Goal: Task Accomplishment & Management: Use online tool/utility

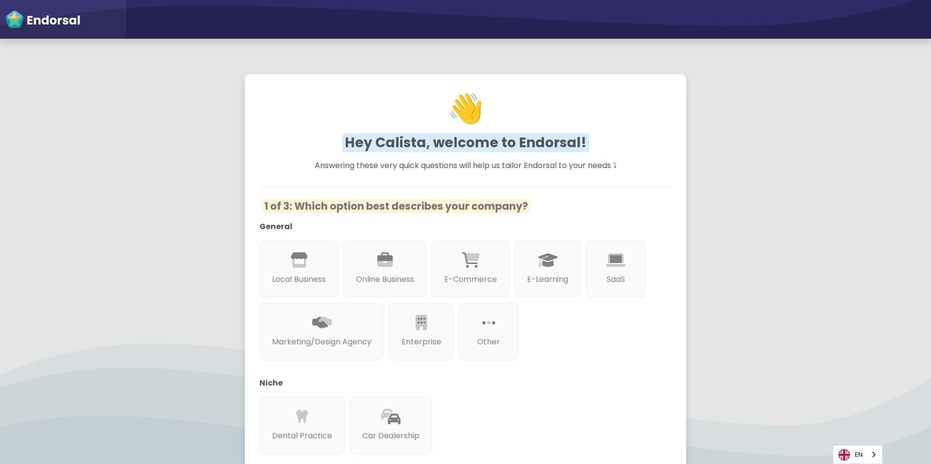
scroll to position [17, 0]
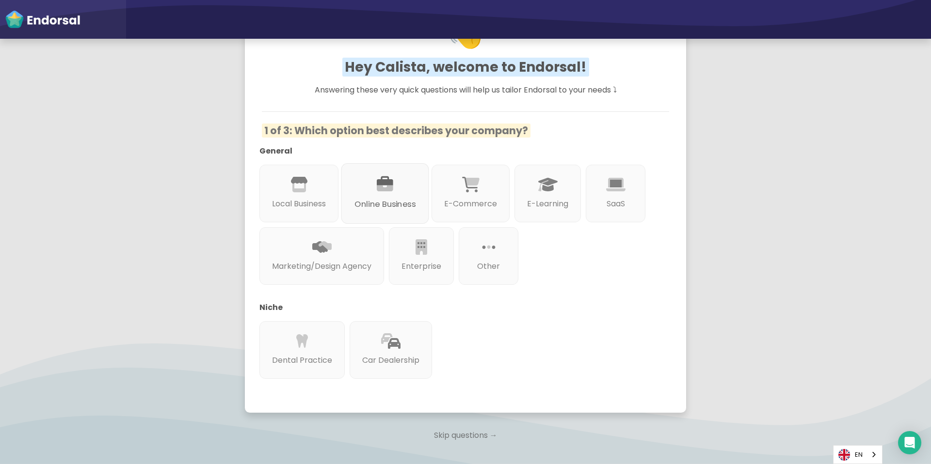
click at [370, 195] on div at bounding box center [384, 195] width 61 height 5
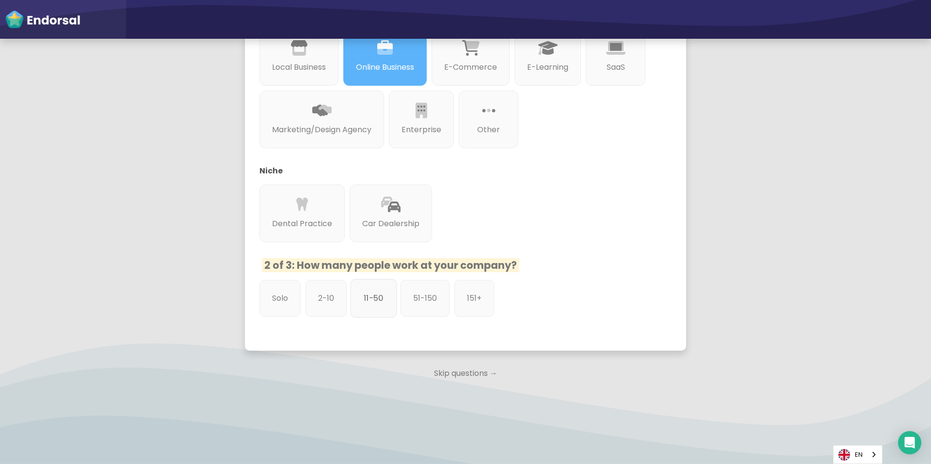
click at [360, 295] on div "11-50" at bounding box center [374, 298] width 47 height 39
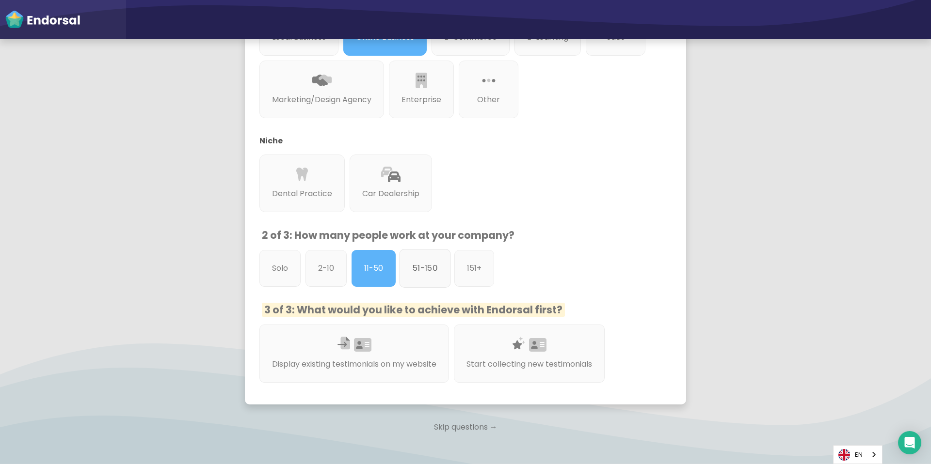
scroll to position [298, 0]
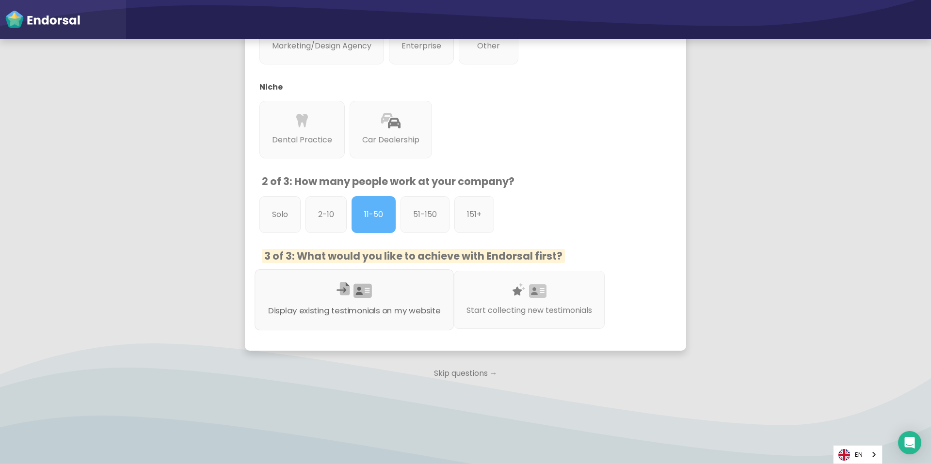
click at [408, 293] on div "Display existing testimonials on my website" at bounding box center [354, 300] width 199 height 61
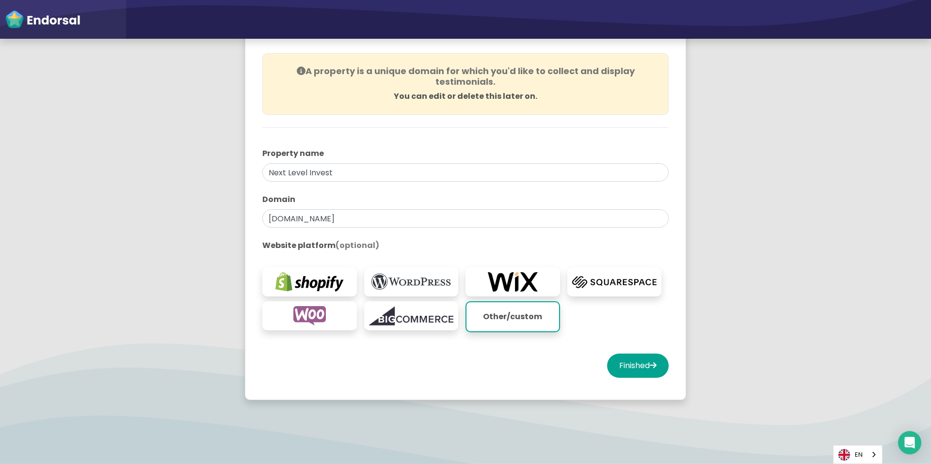
scroll to position [95, 0]
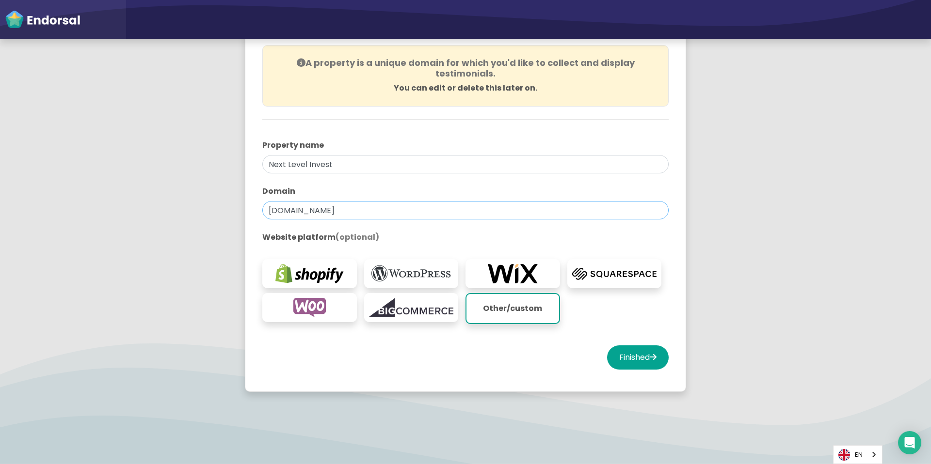
click at [365, 213] on input "[DOMAIN_NAME]" at bounding box center [465, 210] width 406 height 18
paste input "Edit Funnel Step Settings [URL]"
drag, startPoint x: 367, startPoint y: 210, endPoint x: 207, endPoint y: 210, distance: 160.0
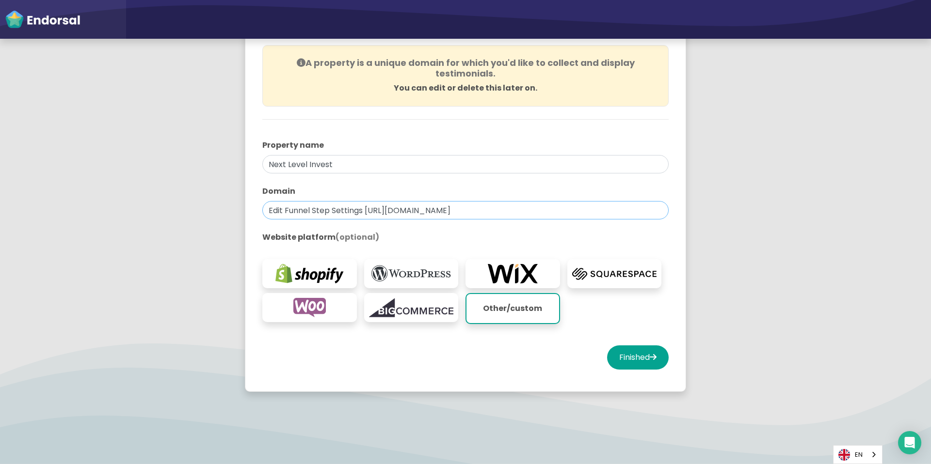
click at [207, 210] on app-survey "You're all set! Create your first property to start using Endorsal. A property …" at bounding box center [465, 191] width 931 height 448
type input "[URL][DOMAIN_NAME]"
click at [309, 162] on input "Next Level Invest" at bounding box center [465, 164] width 406 height 18
type input "Next Level Options Academy"
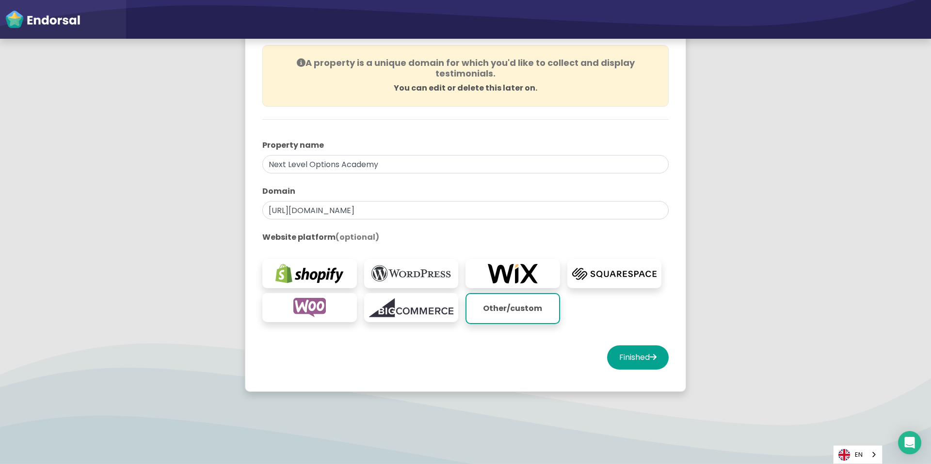
click at [175, 159] on app-survey "You're all set! Create your first property to start using Endorsal. A property …" at bounding box center [465, 191] width 931 height 448
click at [632, 358] on button "Finished" at bounding box center [638, 358] width 62 height 24
select select "14"
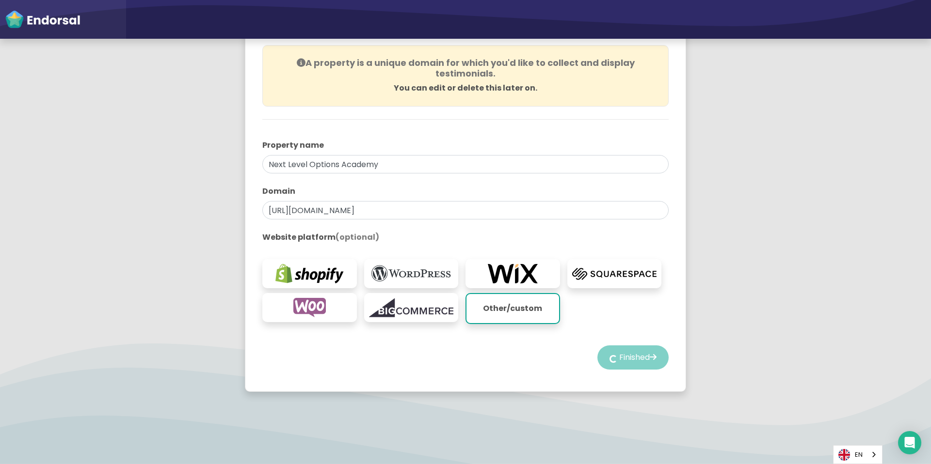
select select "14"
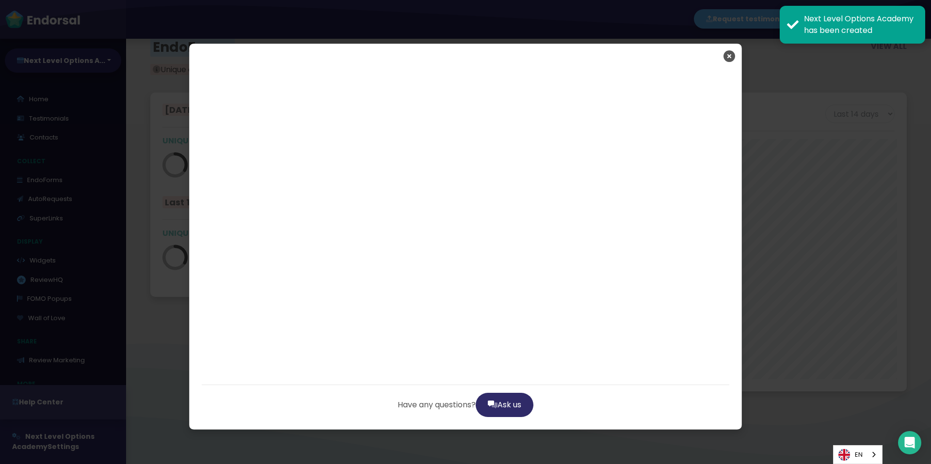
scroll to position [1806, 0]
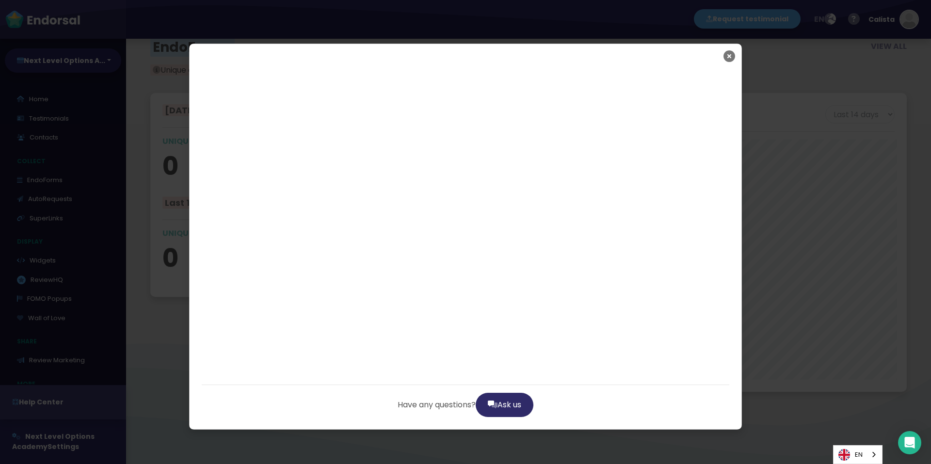
click at [728, 57] on icon "Close" at bounding box center [729, 56] width 12 height 24
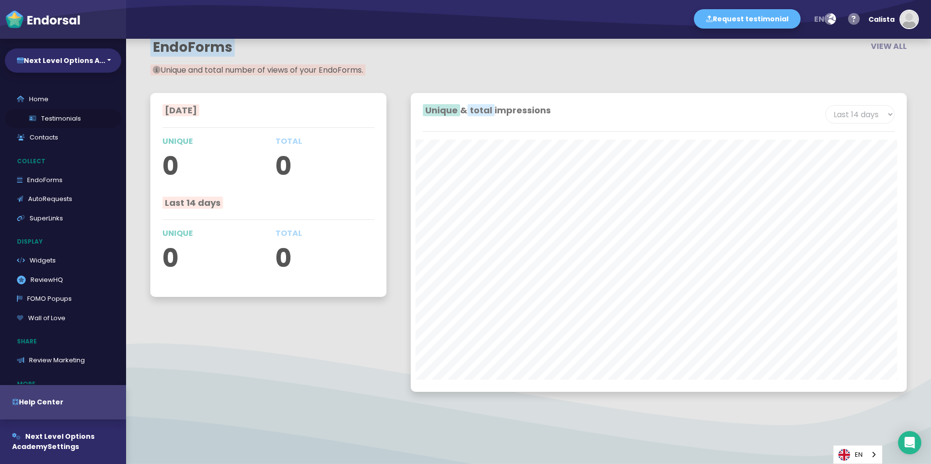
click at [76, 122] on link "Testimonials" at bounding box center [63, 118] width 116 height 19
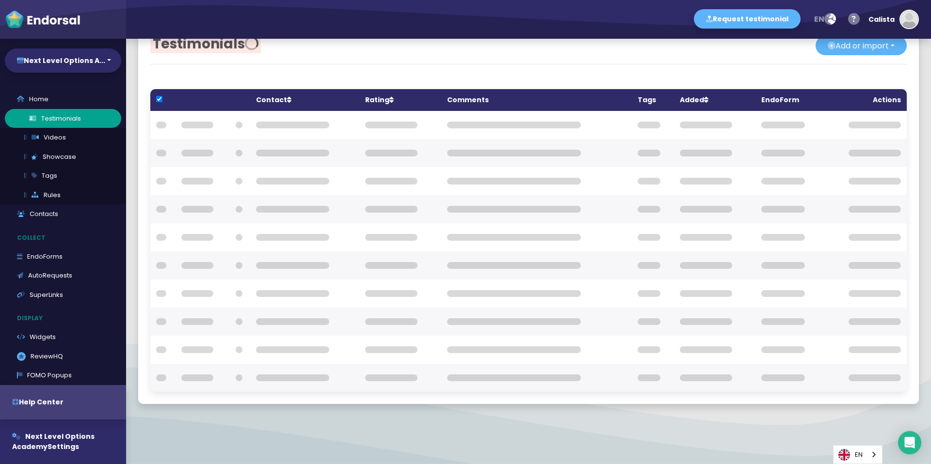
checkbox input "true"
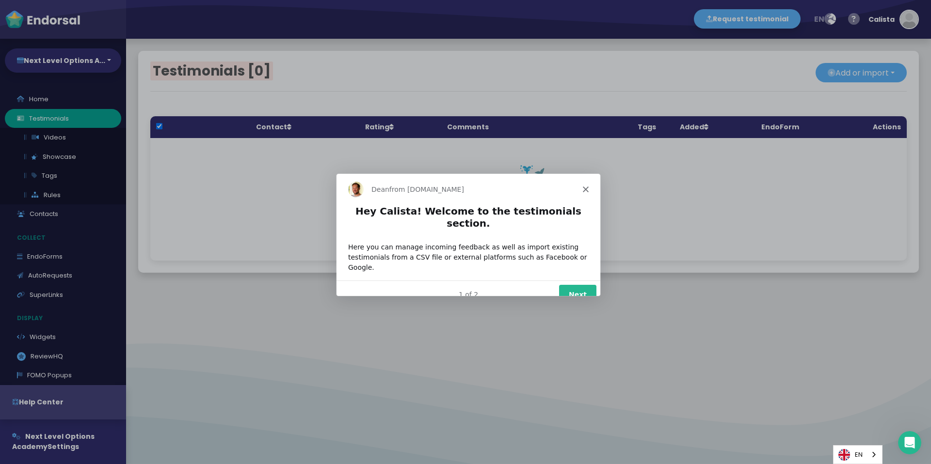
scroll to position [0, 0]
click at [576, 284] on button "Next" at bounding box center [577, 294] width 37 height 20
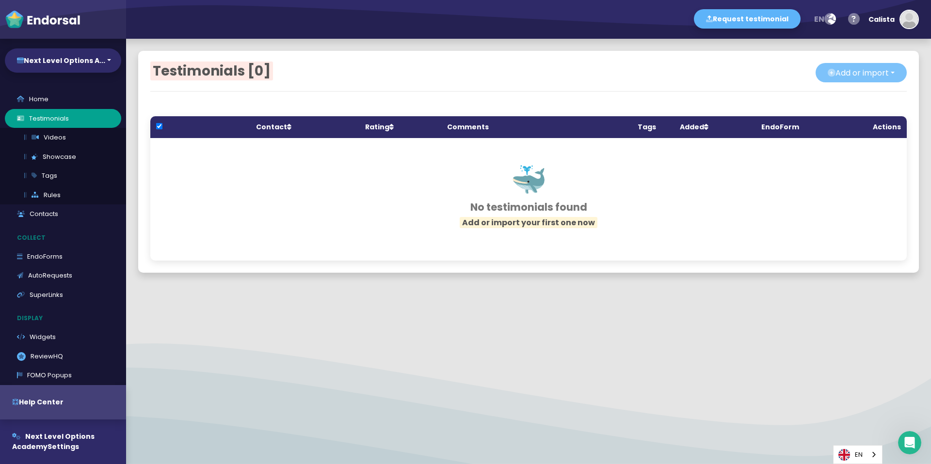
click at [842, 75] on button "Add or import" at bounding box center [860, 72] width 91 height 19
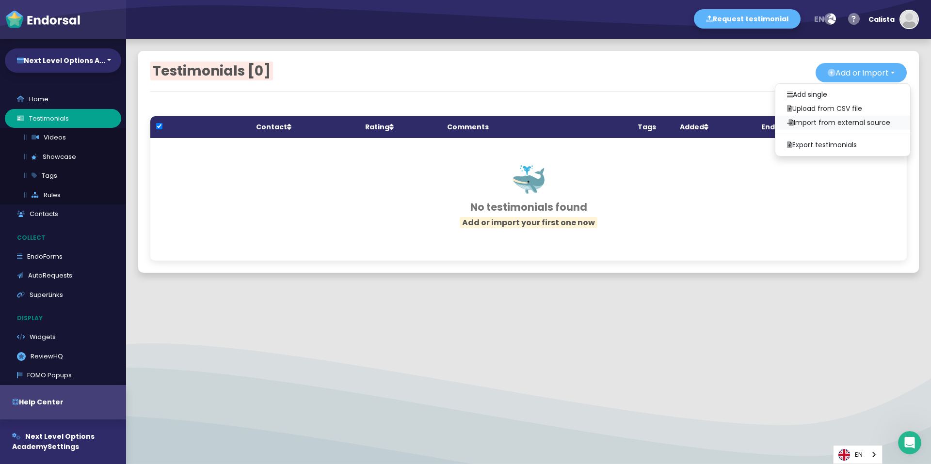
click at [809, 120] on link "Import from external source" at bounding box center [842, 123] width 135 height 14
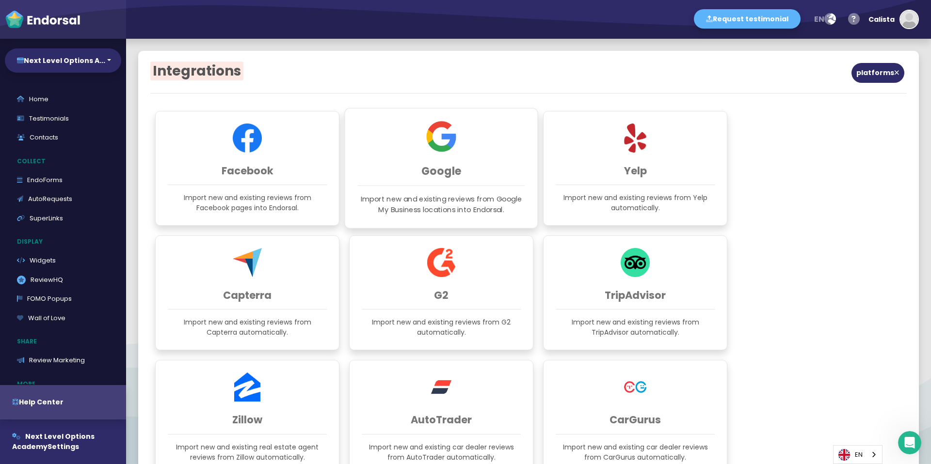
click at [388, 169] on h3 "Google" at bounding box center [441, 171] width 167 height 13
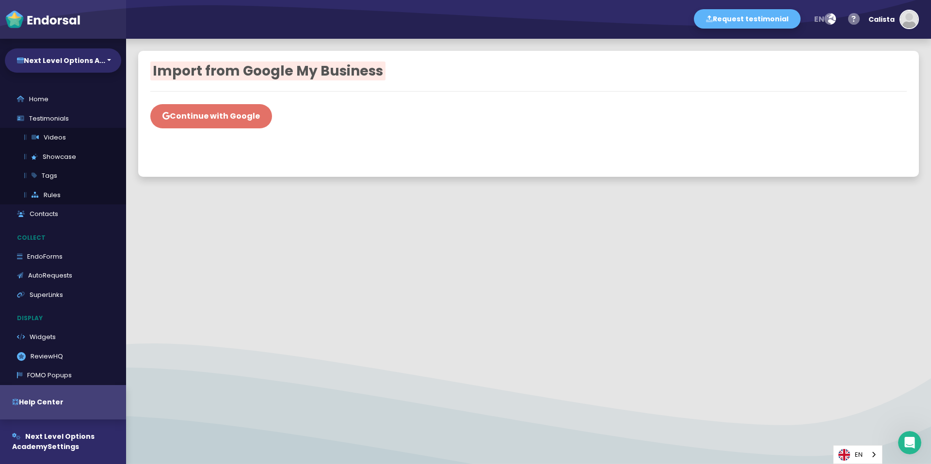
click at [254, 120] on button "Continue with Google" at bounding box center [211, 116] width 122 height 24
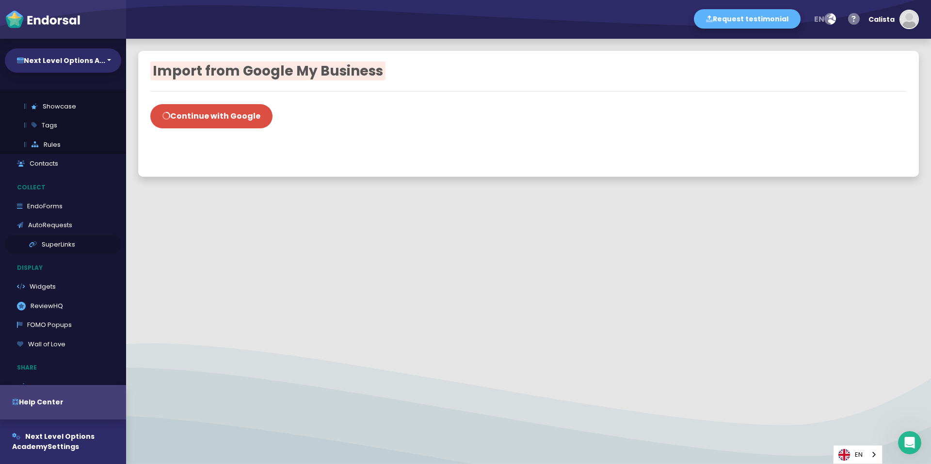
scroll to position [52, 0]
click at [196, 285] on div "Import from Google My Business Continue with Google" at bounding box center [528, 252] width 805 height 426
click at [387, 120] on div "Continue with Google" at bounding box center [528, 113] width 756 height 29
click at [763, 16] on button "Request testimonial" at bounding box center [747, 18] width 107 height 19
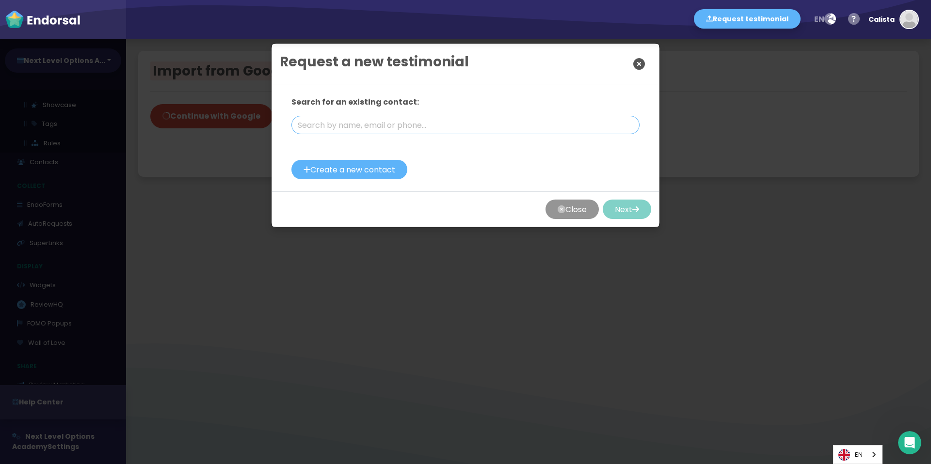
click at [417, 130] on input "text" at bounding box center [465, 125] width 348 height 18
click at [629, 67] on button "Close" at bounding box center [639, 64] width 24 height 24
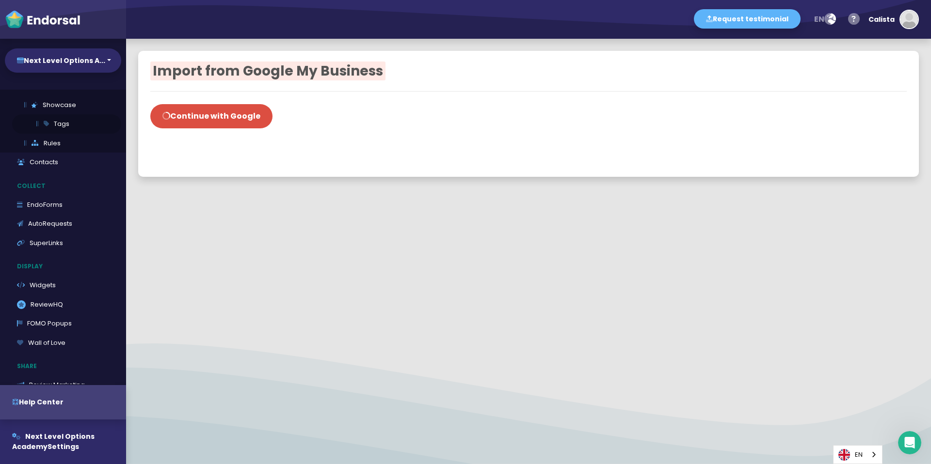
click at [53, 122] on link "Tags" at bounding box center [66, 123] width 109 height 19
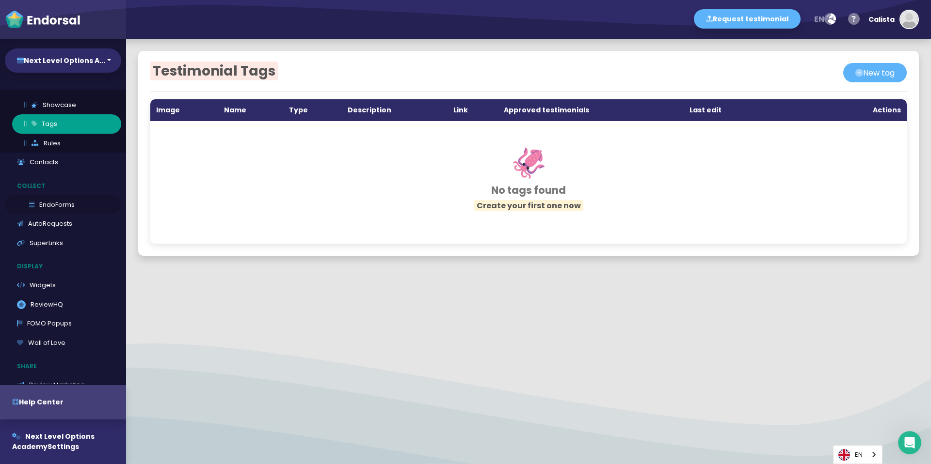
click at [34, 208] on link "EndoForms" at bounding box center [63, 204] width 116 height 19
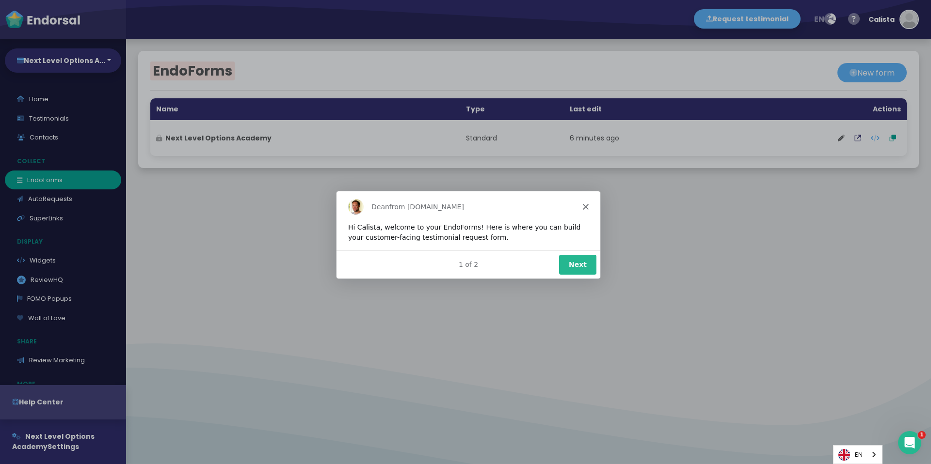
click at [582, 208] on icon "Close" at bounding box center [585, 207] width 6 height 6
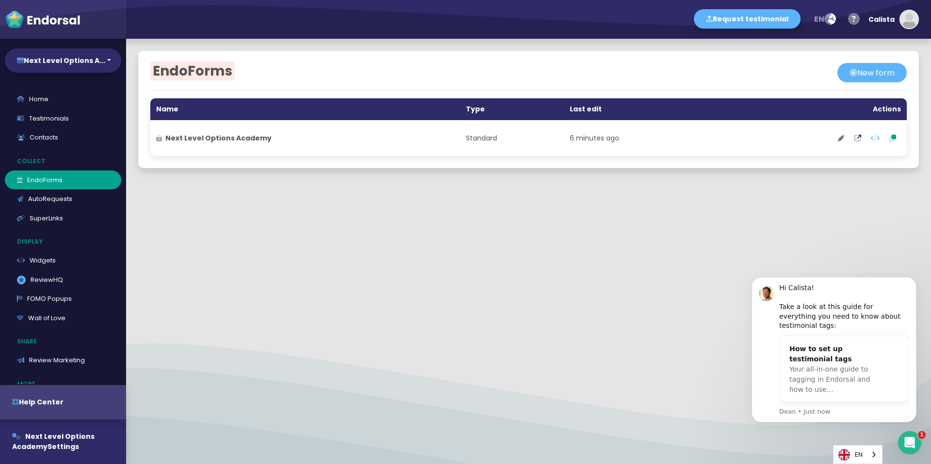
click at [583, 208] on div at bounding box center [528, 211] width 805 height 12
click at [58, 123] on link "Testimonials" at bounding box center [63, 118] width 116 height 19
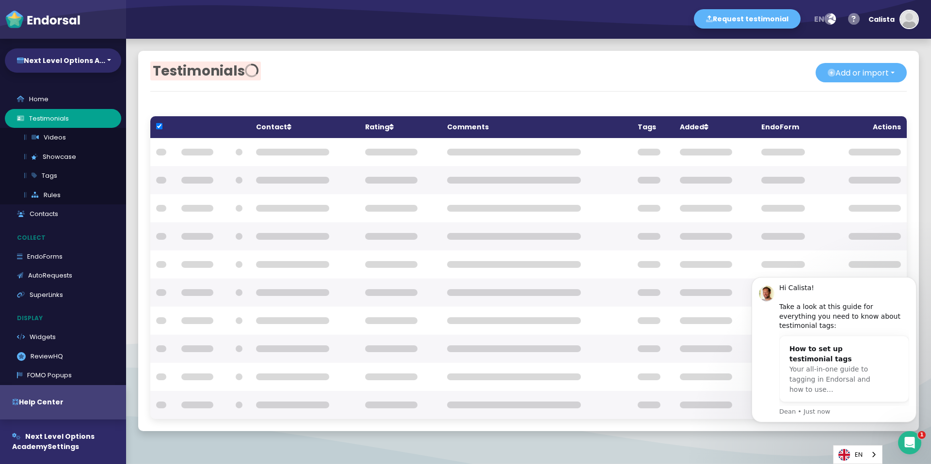
checkbox input "true"
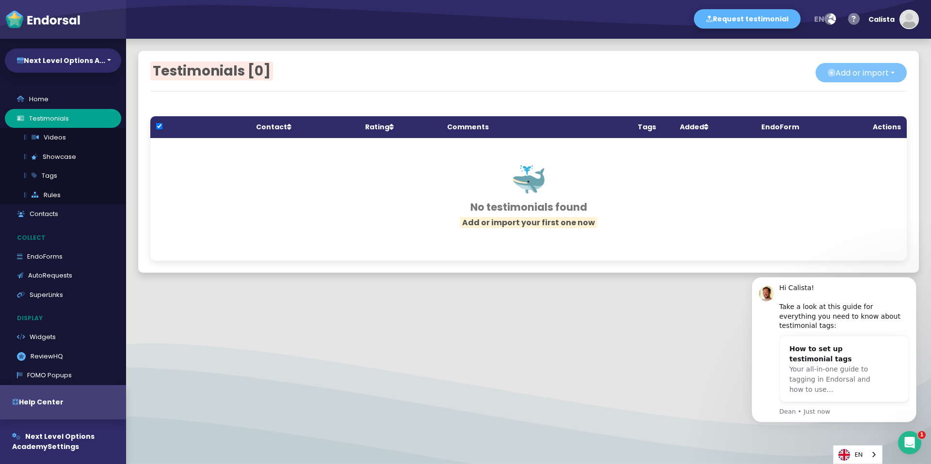
click at [834, 67] on button "Add or import" at bounding box center [860, 72] width 91 height 19
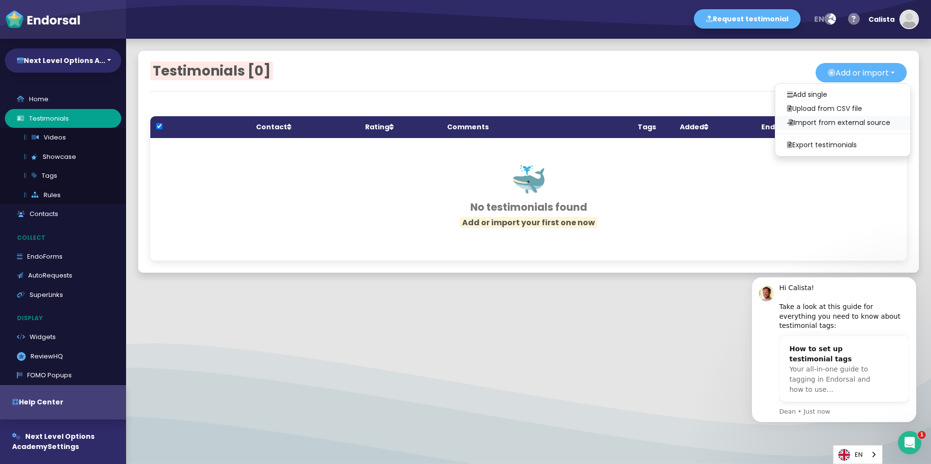
click at [801, 122] on link "Import from external source" at bounding box center [842, 123] width 135 height 14
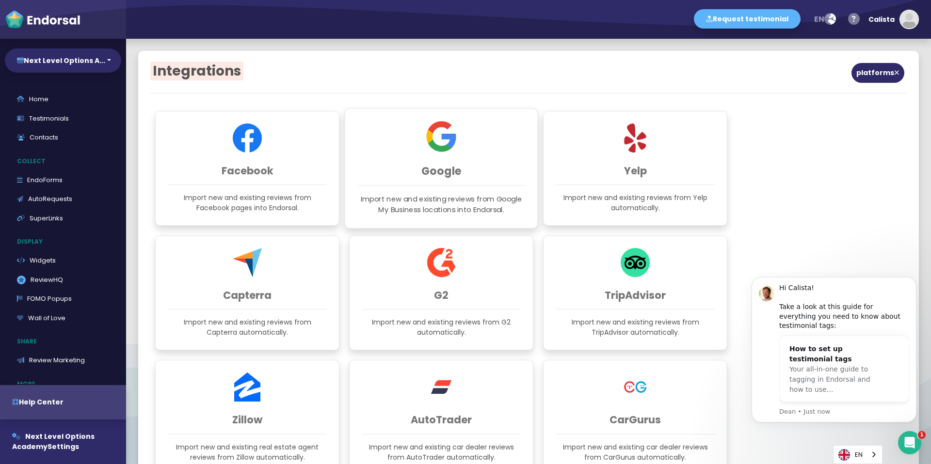
click at [459, 148] on div "Google Import new and existing reviews from Google My Business locations into E…" at bounding box center [441, 168] width 193 height 121
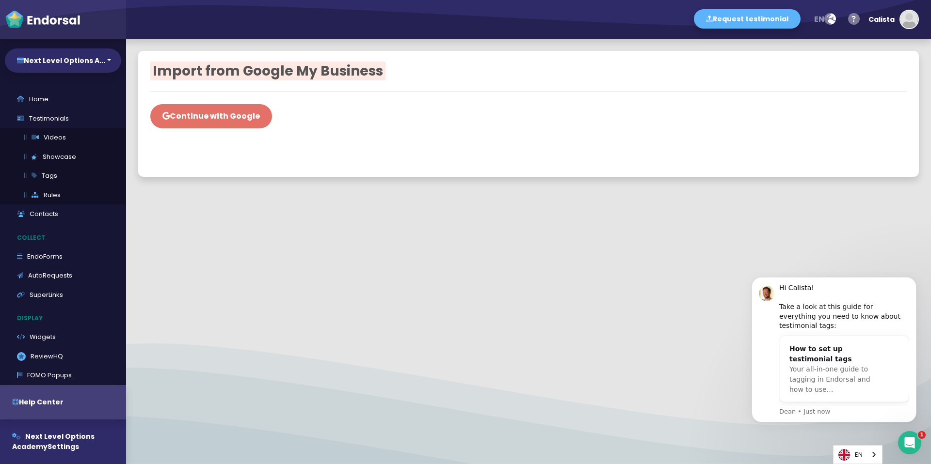
click at [235, 117] on button "Continue with Google" at bounding box center [211, 116] width 122 height 24
click at [432, 85] on div "Import from Google My Business Continue with Google" at bounding box center [528, 114] width 781 height 126
click at [309, 73] on span "Import from Google My Business" at bounding box center [267, 71] width 235 height 19
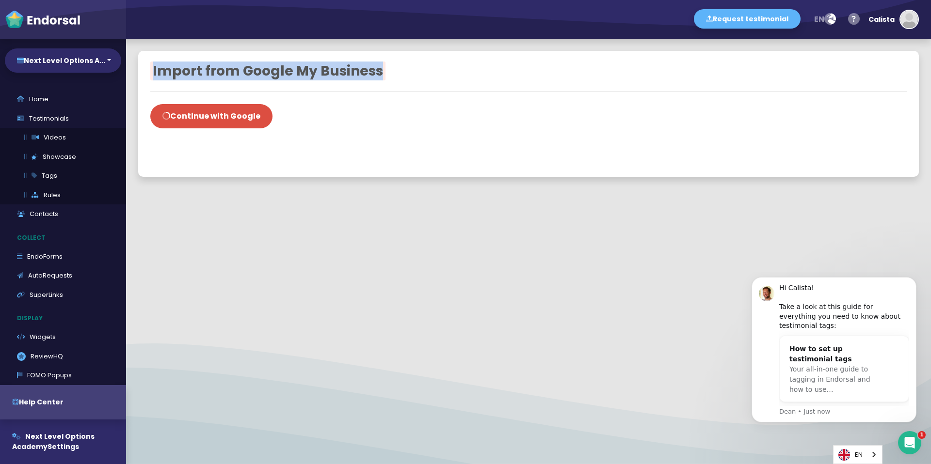
click at [309, 73] on span "Import from Google My Business" at bounding box center [267, 71] width 235 height 19
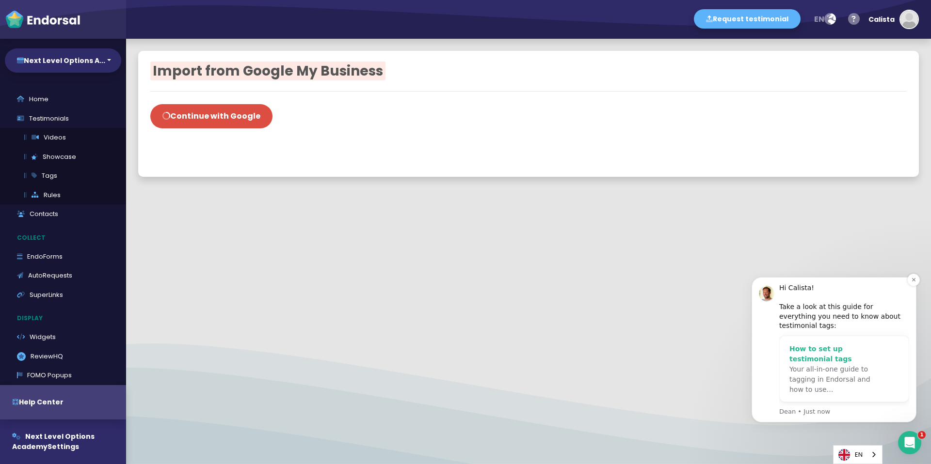
click at [812, 358] on div "How to set up testimonial tags" at bounding box center [834, 354] width 90 height 20
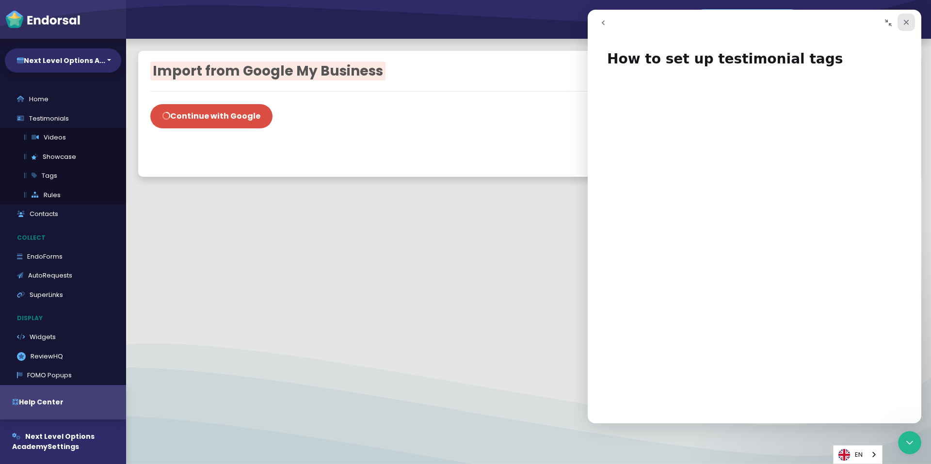
click at [900, 21] on div "Close" at bounding box center [905, 22] width 17 height 17
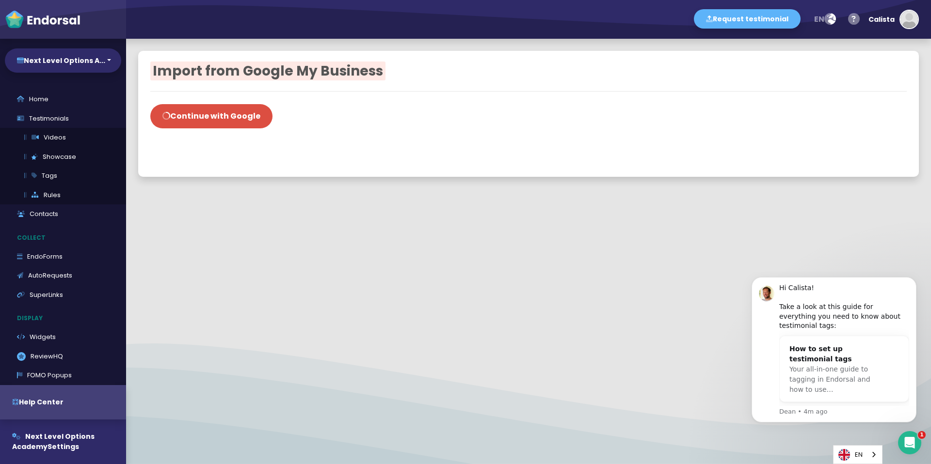
click at [622, 151] on div at bounding box center [528, 147] width 756 height 12
click at [799, 358] on div "How to set up testimonial tags" at bounding box center [834, 354] width 90 height 20
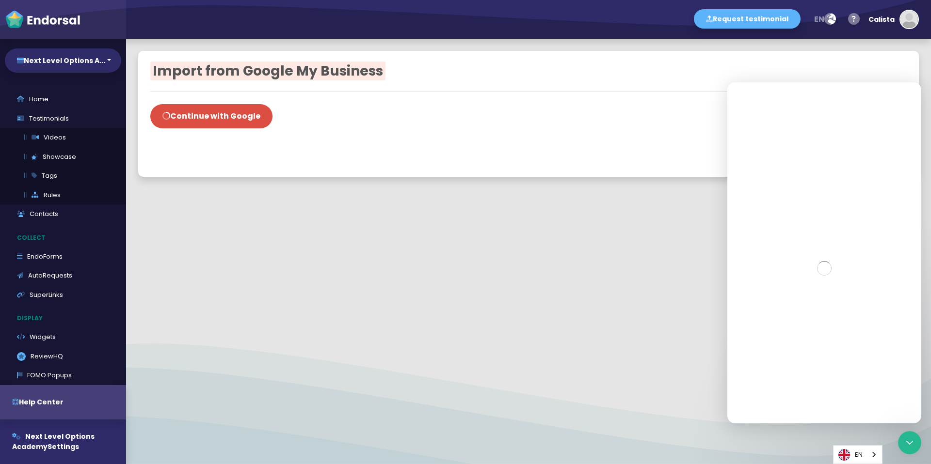
click at [904, 99] on div "Intercom messenger" at bounding box center [824, 97] width 194 height 31
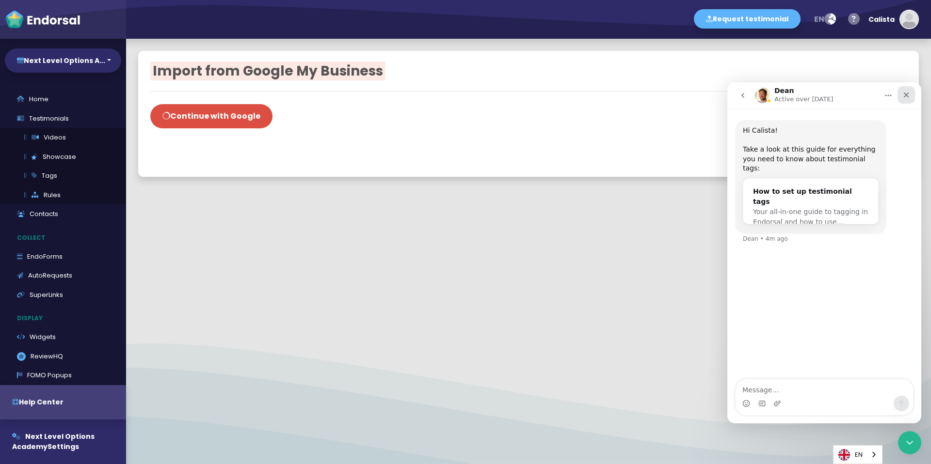
click at [911, 93] on div "Close" at bounding box center [905, 94] width 17 height 17
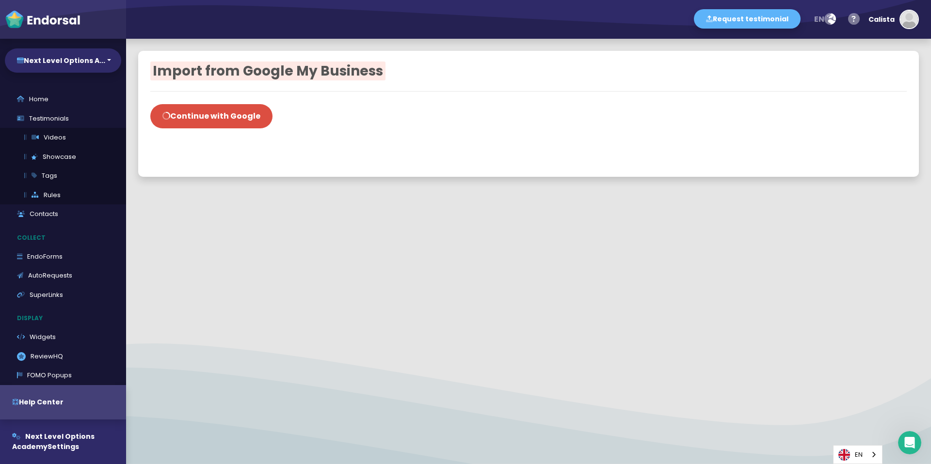
click at [802, 87] on div "Import from Google My Business Continue with Google" at bounding box center [528, 114] width 781 height 126
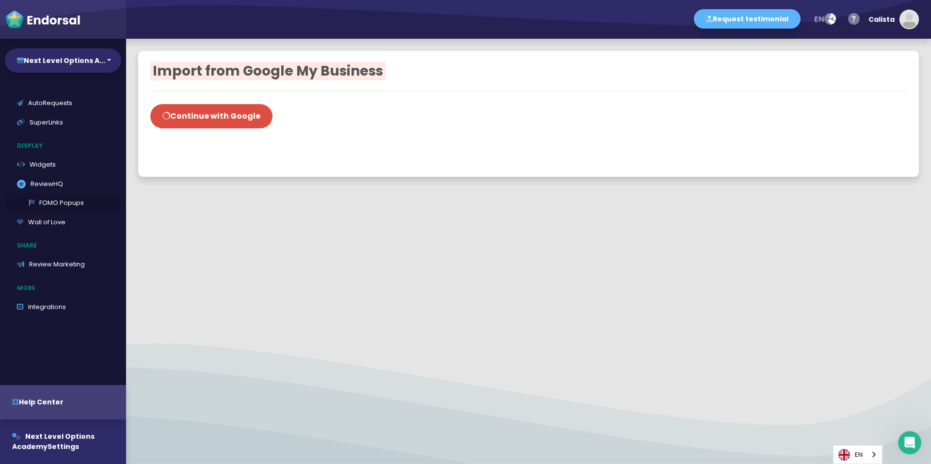
click at [58, 204] on link "FOMO Popups" at bounding box center [63, 202] width 116 height 19
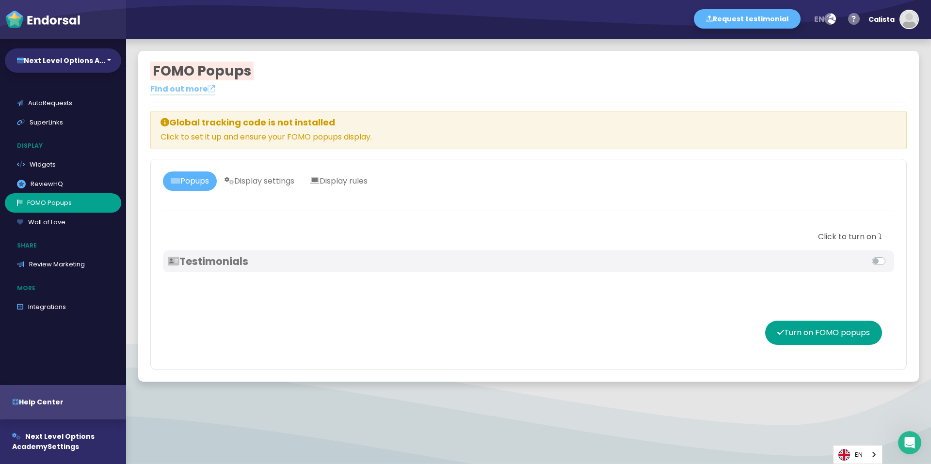
click at [300, 87] on p "Find out more" at bounding box center [339, 89] width 378 height 12
click at [312, 259] on h3 "Testimonials" at bounding box center [348, 262] width 361 height 12
click at [889, 256] on label at bounding box center [889, 256] width 0 height 0
click at [0, 0] on input "checkbox" at bounding box center [0, 0] width 0 height 0
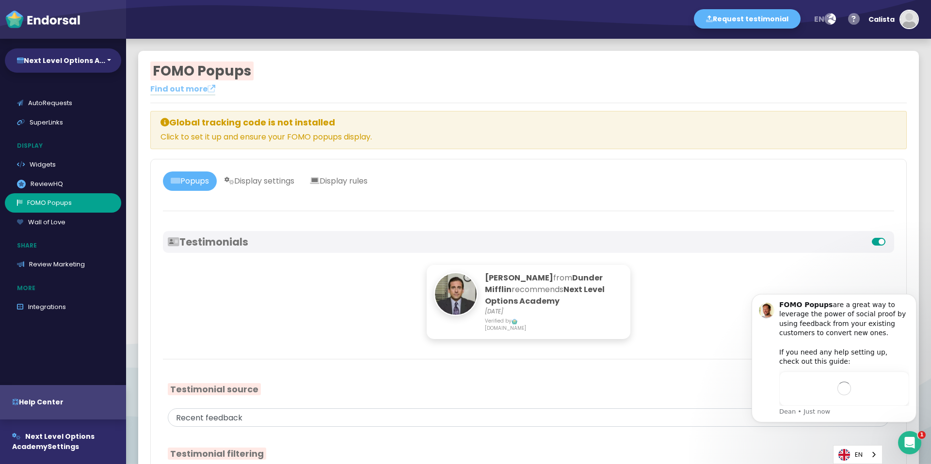
scroll to position [0, 0]
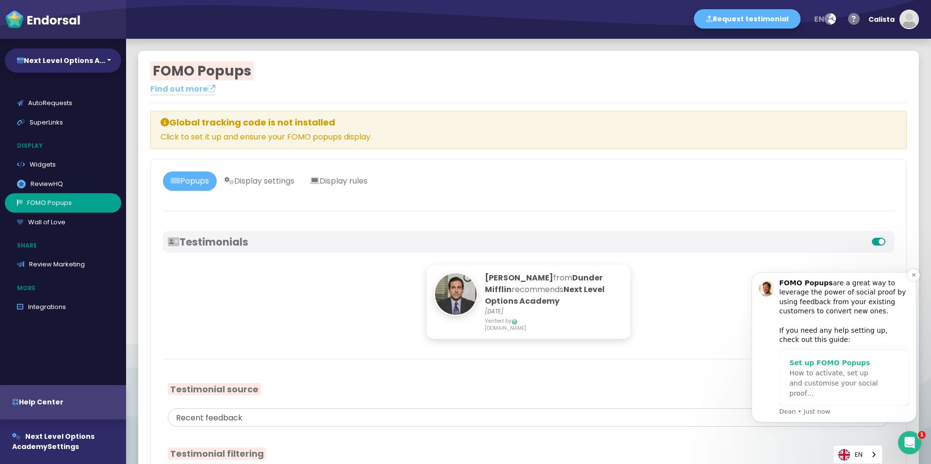
click at [826, 369] on span "How to activate, set up and customise your social proof…" at bounding box center [833, 383] width 88 height 28
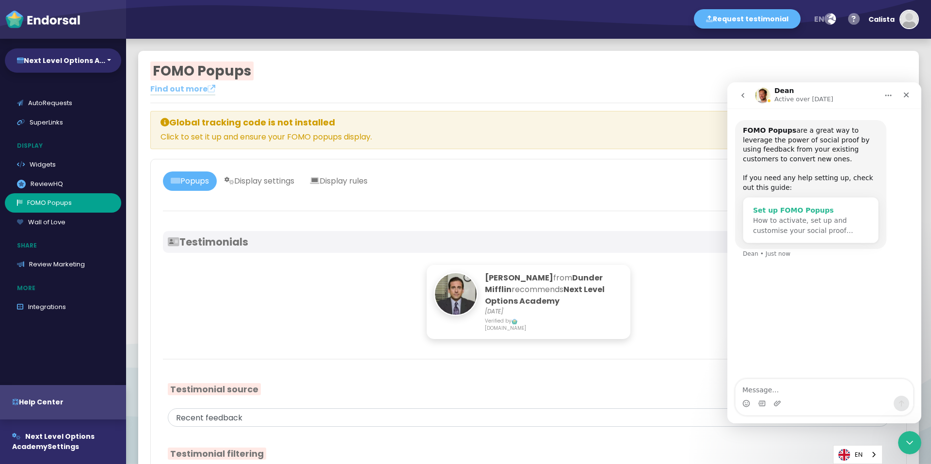
click at [789, 220] on span "How to activate, set up and customise your social proof…" at bounding box center [803, 226] width 100 height 18
click at [787, 210] on div "Set up FOMO Popups" at bounding box center [810, 211] width 115 height 10
click at [786, 225] on div "How to activate, set up and customise your social proof…" at bounding box center [810, 226] width 115 height 20
click at [787, 223] on span "How to activate, set up and customise your social proof…" at bounding box center [803, 226] width 100 height 18
click at [782, 211] on div "Set up FOMO Popups" at bounding box center [810, 211] width 115 height 10
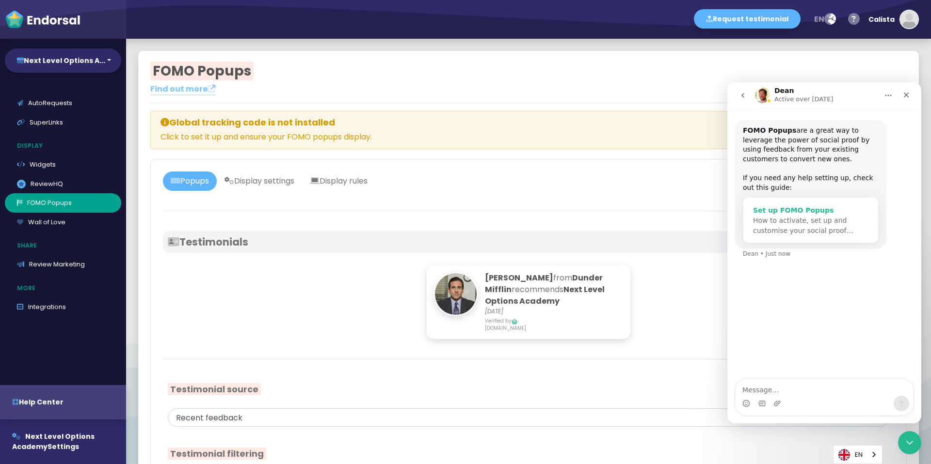
click at [782, 211] on div "Set up FOMO Popups" at bounding box center [810, 211] width 115 height 10
click at [889, 89] on button "Home" at bounding box center [888, 95] width 18 height 18
click at [901, 90] on div "Close" at bounding box center [905, 94] width 17 height 17
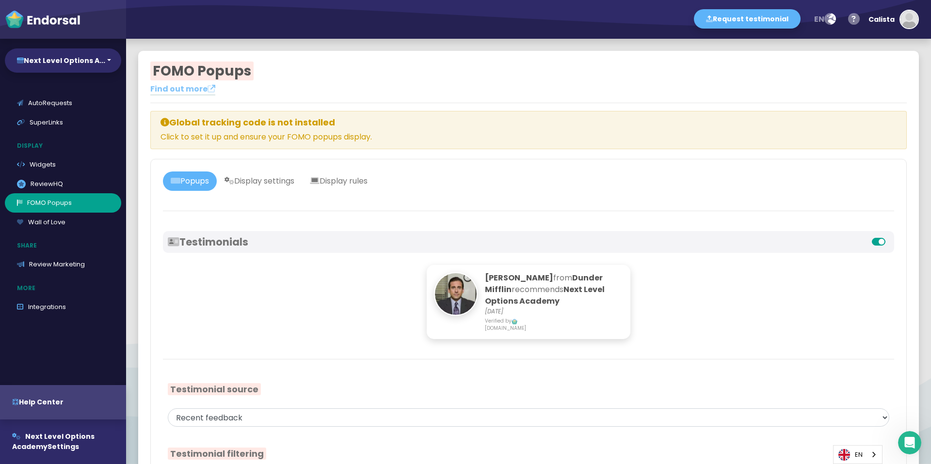
click at [575, 117] on h4 "Global tracking code is not installed" at bounding box center [528, 122] width 736 height 11
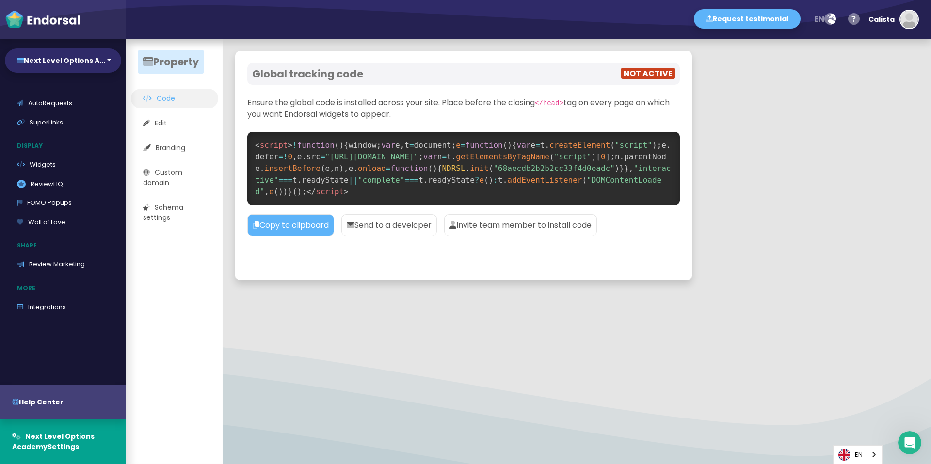
click at [286, 146] on span "< script" at bounding box center [271, 145] width 32 height 9
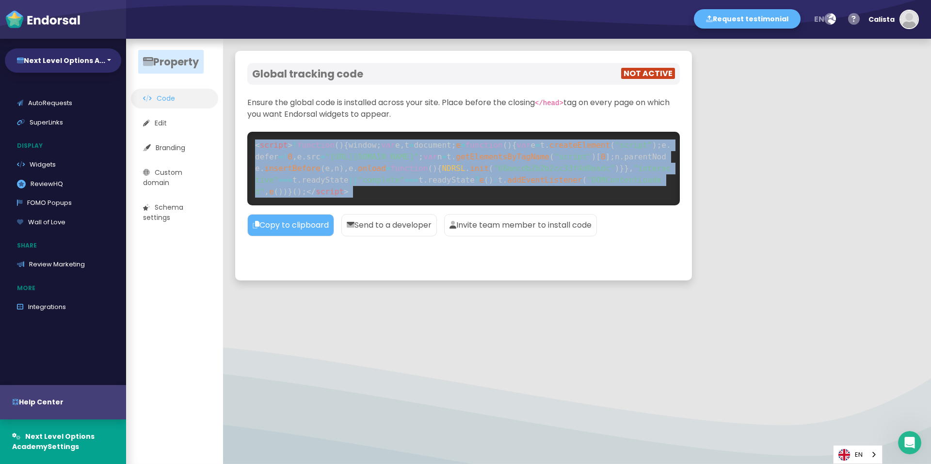
click at [286, 146] on span "< script" at bounding box center [271, 145] width 32 height 9
copy code "< script > ! function ( ) { window ; var e , t = document ; e = function ( ) { …"
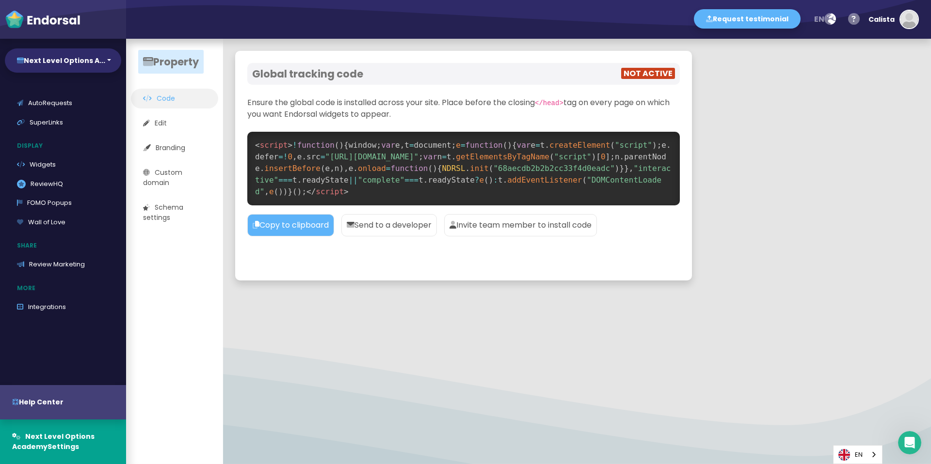
click at [267, 99] on p "Ensure the global code is installed across your site. Place before the closing …" at bounding box center [463, 108] width 432 height 23
click at [194, 109] on ul "Code Edit Branding Custom domain Schema settings" at bounding box center [174, 158] width 97 height 139
click at [189, 99] on link "Code" at bounding box center [174, 99] width 87 height 20
click at [69, 198] on link "FOMO Popups" at bounding box center [63, 202] width 116 height 19
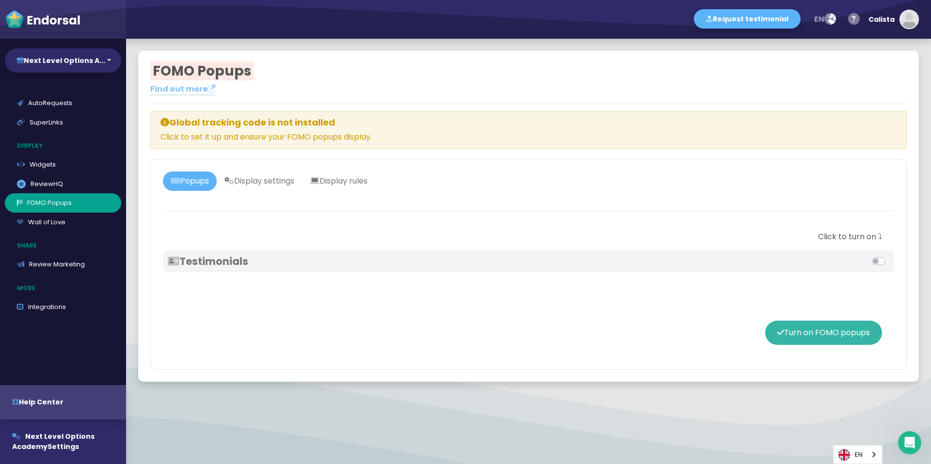
click at [811, 331] on button "Turn on FOMO popups" at bounding box center [823, 333] width 117 height 24
click at [881, 71] on span "Views [DATE]:" at bounding box center [870, 68] width 57 height 11
click at [274, 182] on link "Display settings" at bounding box center [259, 181] width 85 height 19
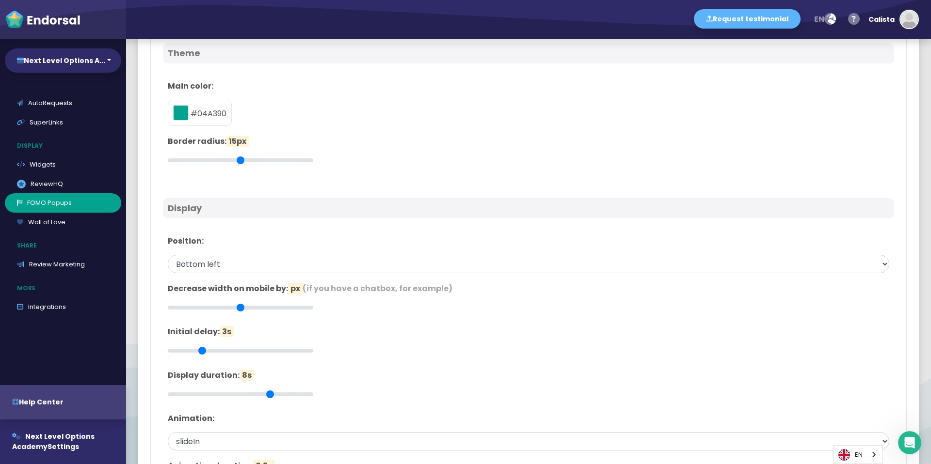
scroll to position [182, 0]
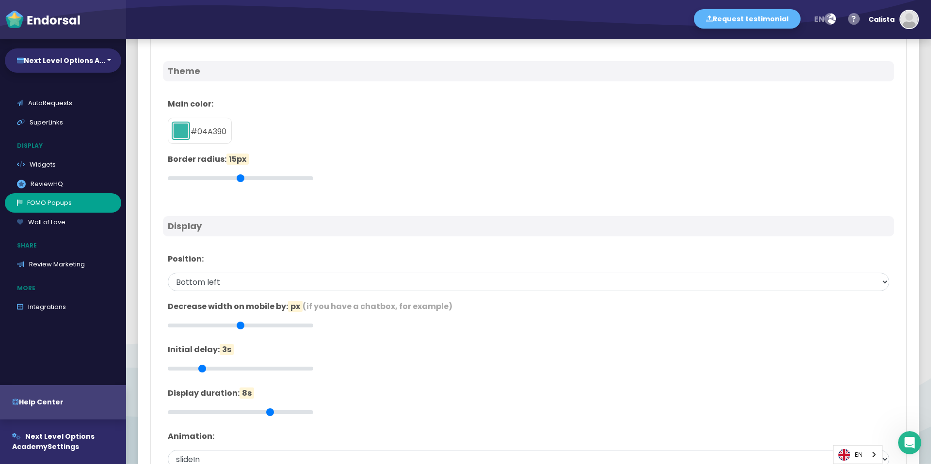
click at [175, 125] on button "toggle color picker dialog" at bounding box center [181, 131] width 16 height 16
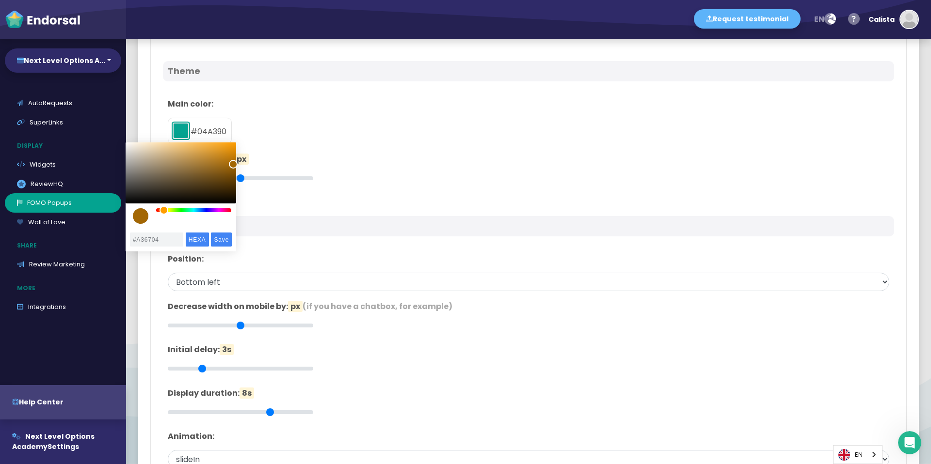
click at [164, 211] on div "color picker dialog" at bounding box center [194, 210] width 76 height 4
click at [204, 210] on div "color picker dialog" at bounding box center [194, 210] width 76 height 4
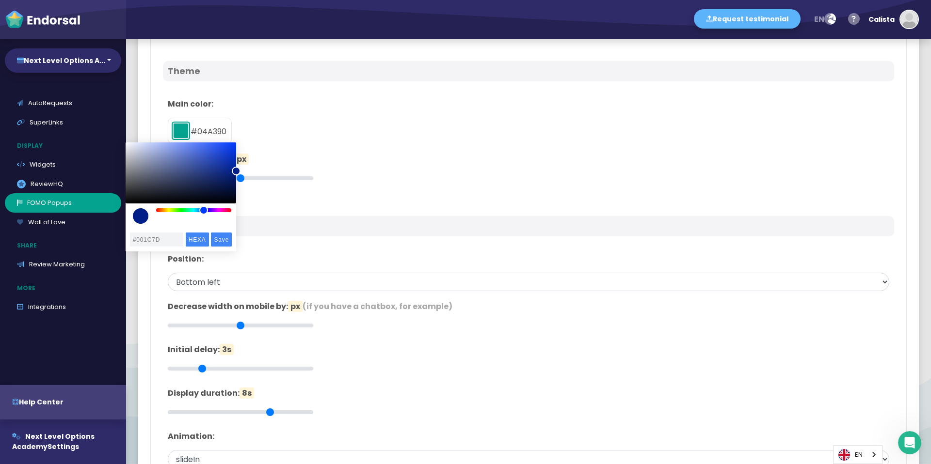
type input "#001C7B"
drag, startPoint x: 232, startPoint y: 166, endPoint x: 247, endPoint y: 174, distance: 17.6
click at [247, 0] on body "Request testimonial en Language English French German Spanish Italian Norwegian…" at bounding box center [465, 0] width 931 height 0
click at [225, 243] on input "Save" at bounding box center [221, 240] width 21 height 14
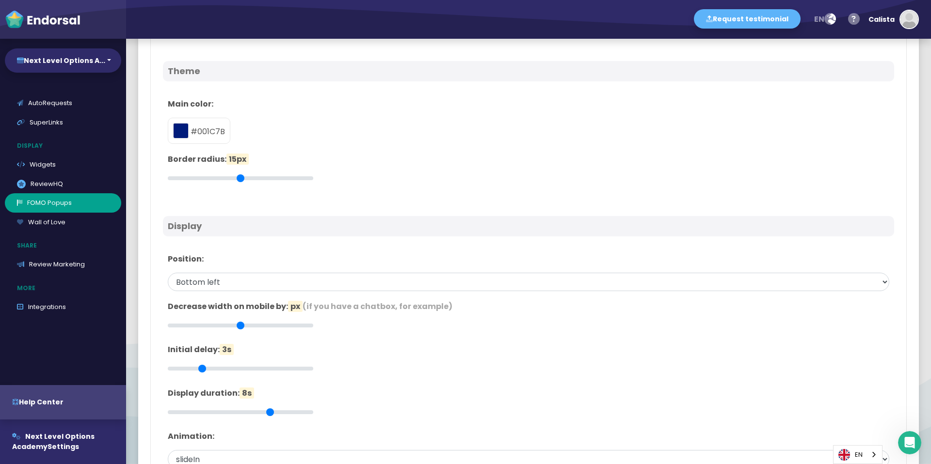
scroll to position [0, 0]
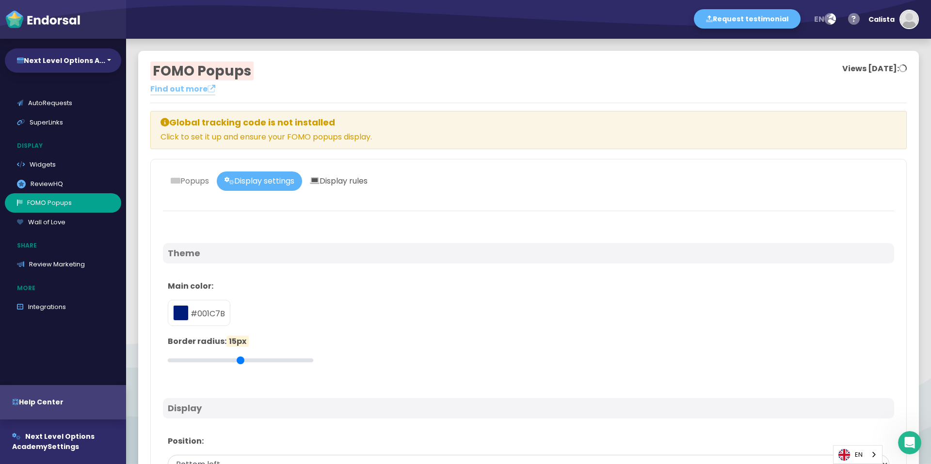
click at [343, 181] on link "Display rules" at bounding box center [338, 181] width 73 height 19
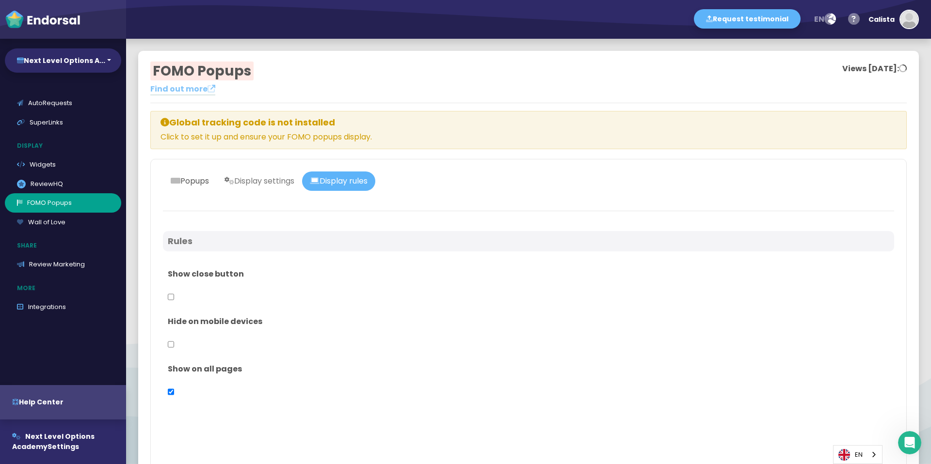
click at [194, 179] on link "Popups" at bounding box center [190, 181] width 54 height 19
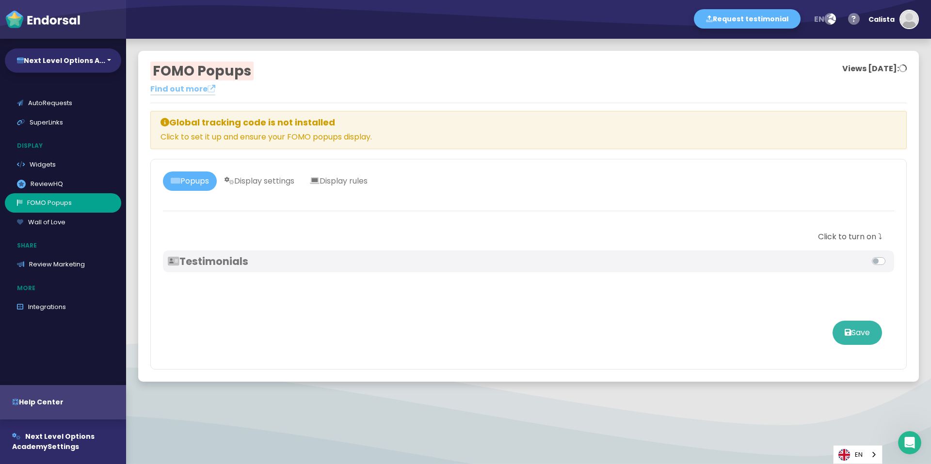
click at [860, 332] on button "Save" at bounding box center [856, 333] width 49 height 24
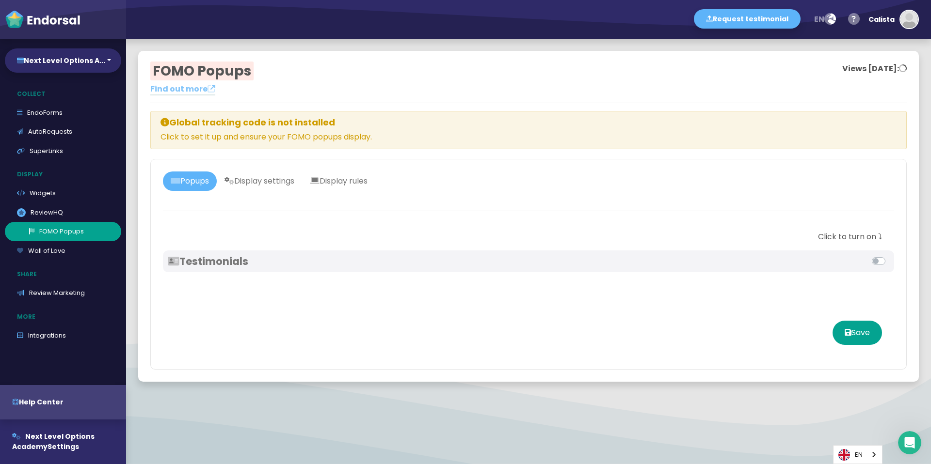
scroll to position [77, 0]
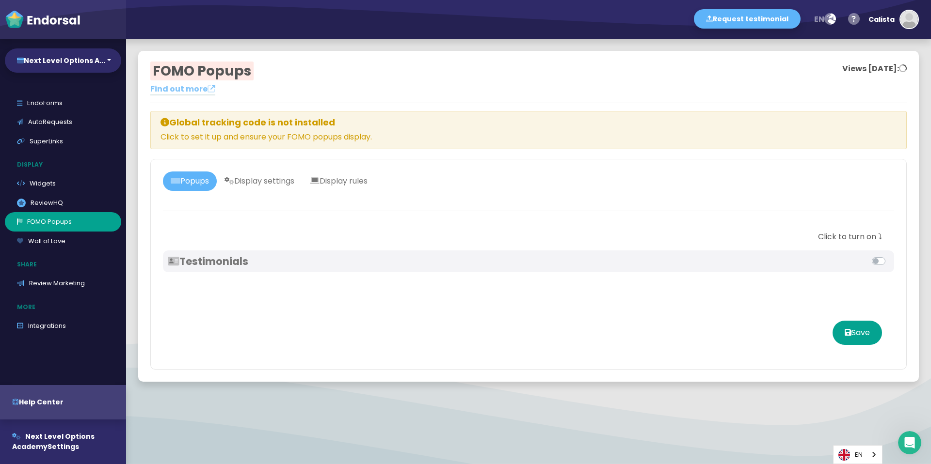
click at [233, 214] on div "Popups Display settings Display rules Click to turn on ⤵︎ Testimonials Save" at bounding box center [528, 264] width 756 height 211
click at [791, 169] on div "Popups Display settings Display rules Click to turn on ⤵︎ Testimonials Save" at bounding box center [528, 264] width 756 height 211
click at [889, 256] on label at bounding box center [889, 256] width 0 height 0
click at [0, 0] on input "checkbox" at bounding box center [0, 0] width 0 height 0
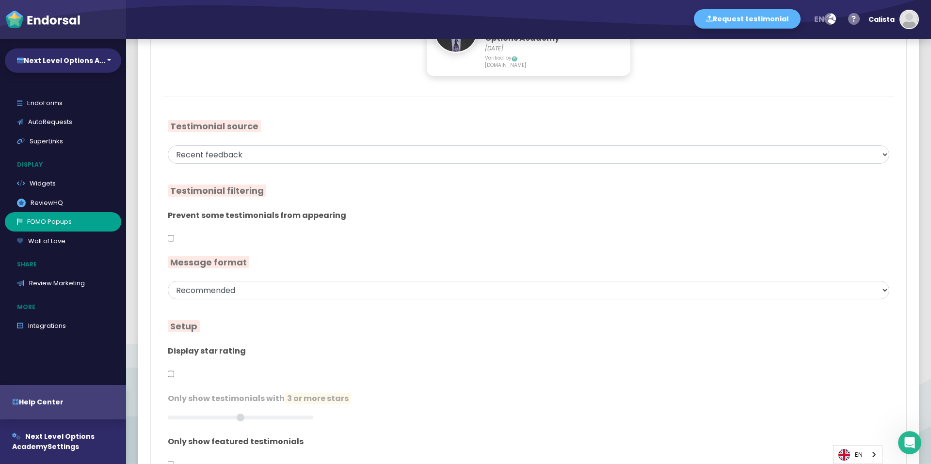
scroll to position [0, 0]
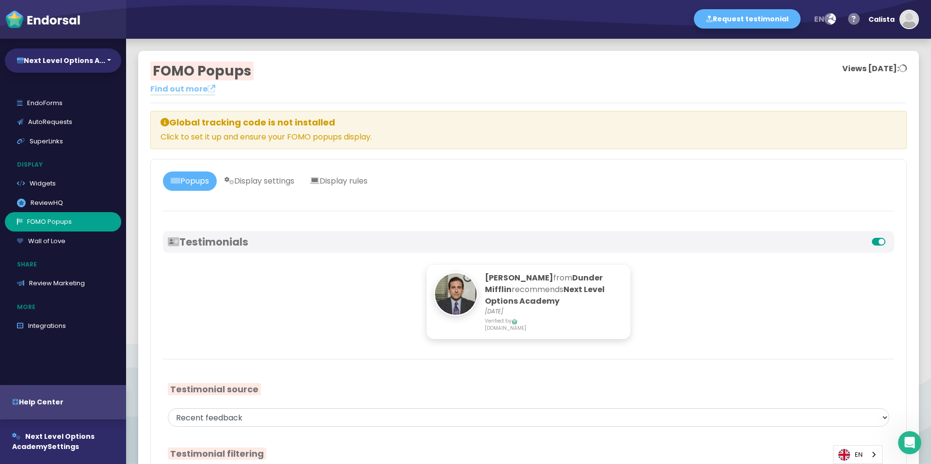
click at [889, 236] on label at bounding box center [889, 236] width 0 height 0
click at [0, 0] on input "checkbox" at bounding box center [0, 0] width 0 height 0
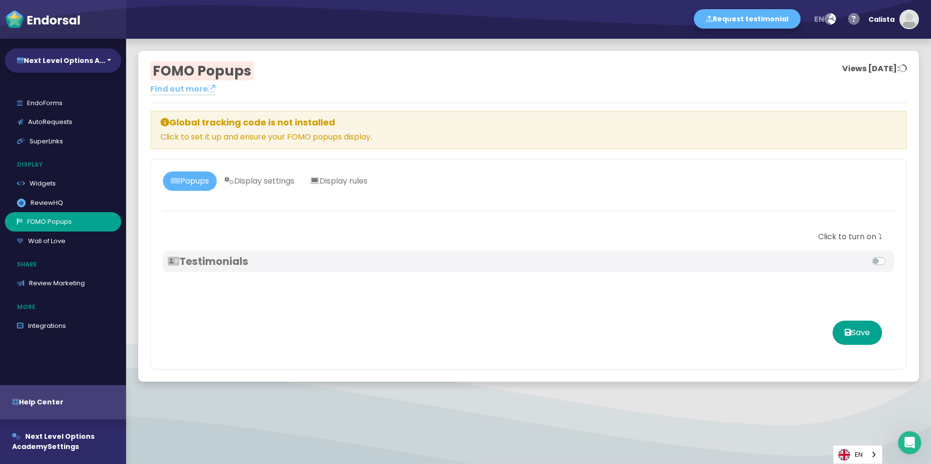
click at [640, 108] on div "FOMO Popups Find out more Views [DATE]: Global tracking code is not installed C…" at bounding box center [528, 216] width 781 height 331
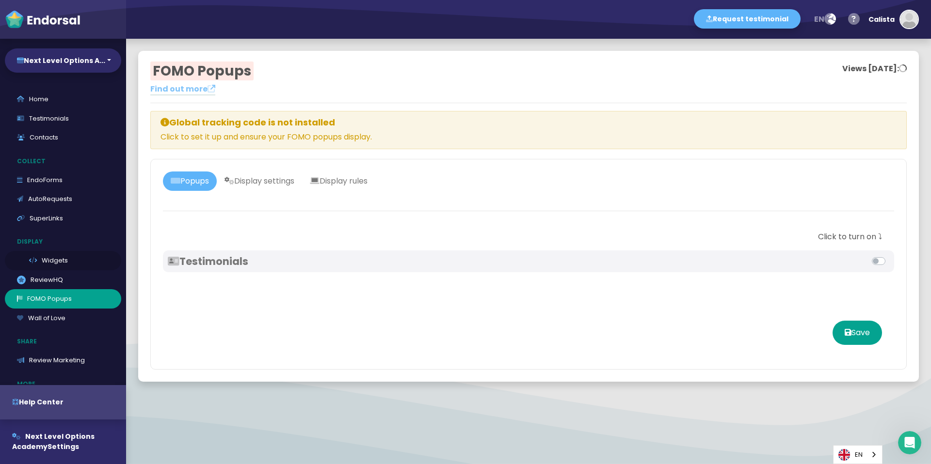
click at [32, 257] on link "Widgets" at bounding box center [63, 260] width 116 height 19
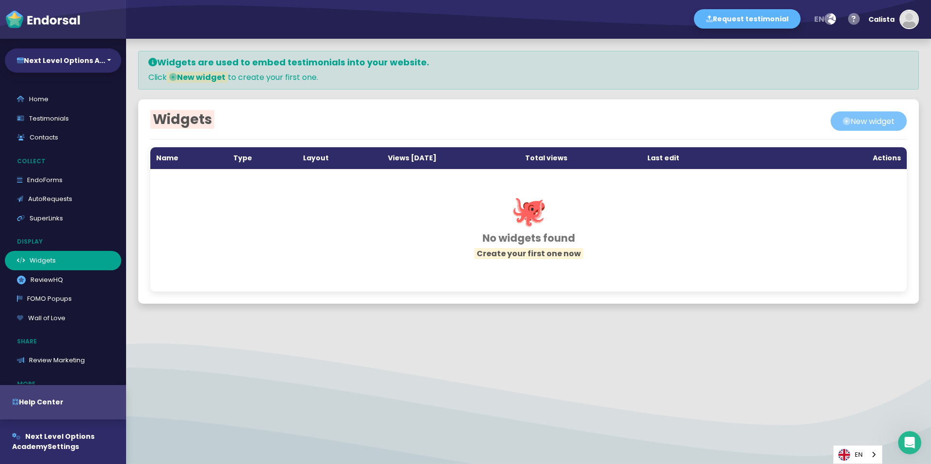
click at [846, 121] on button "New widget" at bounding box center [869, 121] width 76 height 19
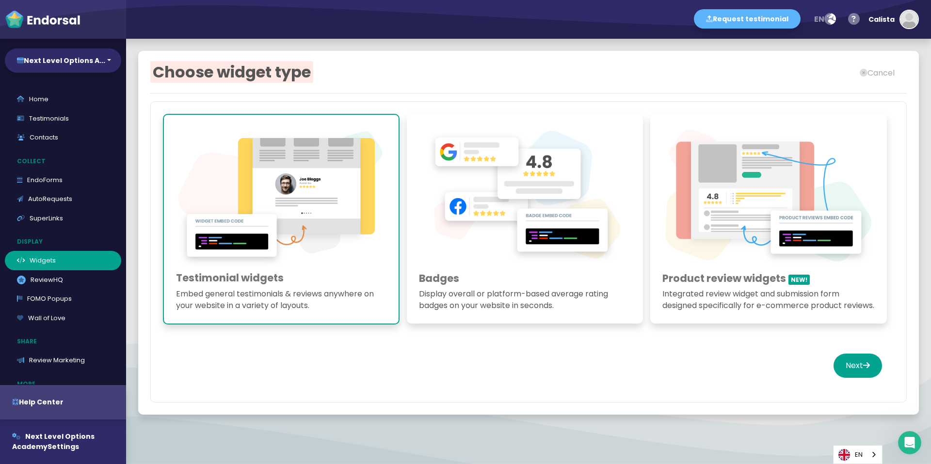
click at [222, 339] on div at bounding box center [528, 336] width 731 height 12
click at [55, 296] on link "FOMO Popups" at bounding box center [63, 298] width 116 height 19
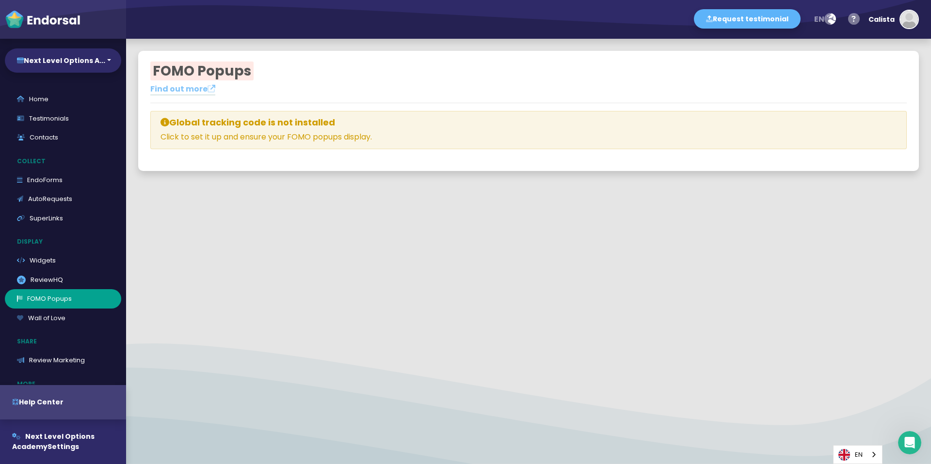
click at [288, 129] on div "Global tracking code is not installed Click to set it up and ensure your FOMO p…" at bounding box center [528, 130] width 756 height 39
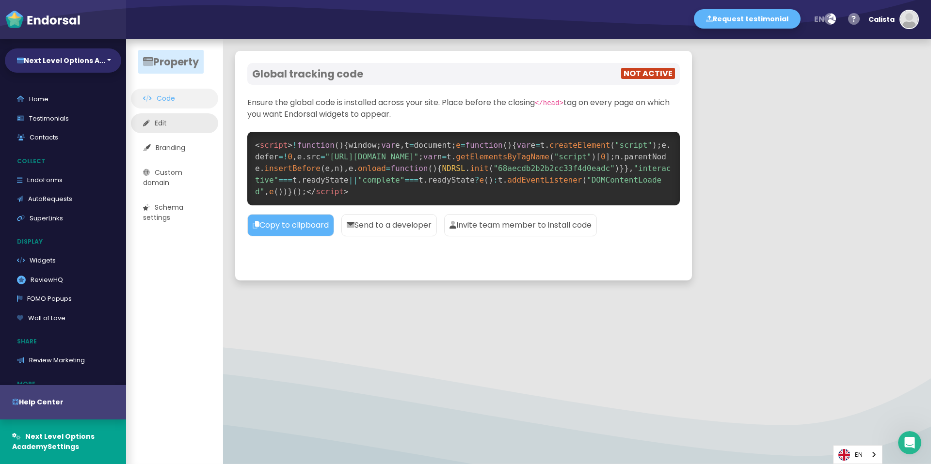
click at [175, 123] on link "Edit" at bounding box center [174, 123] width 87 height 20
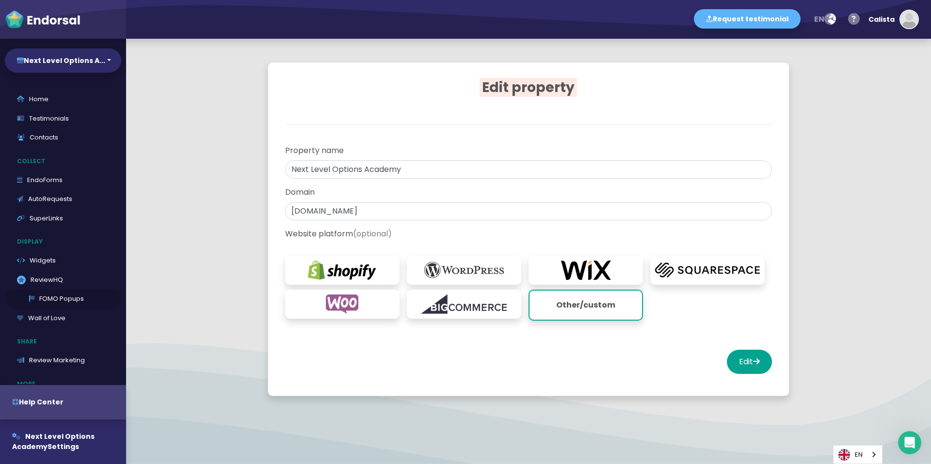
click at [61, 298] on link "FOMO Popups" at bounding box center [63, 298] width 116 height 19
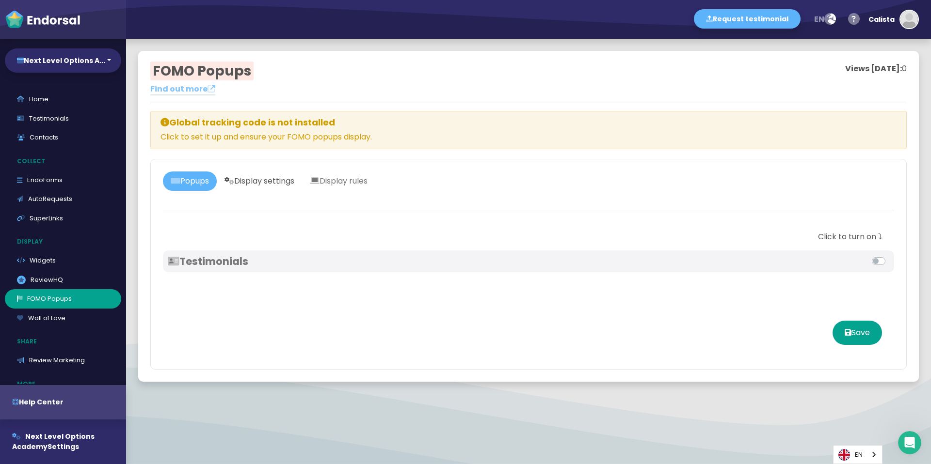
click at [256, 181] on link "Display settings" at bounding box center [259, 181] width 85 height 19
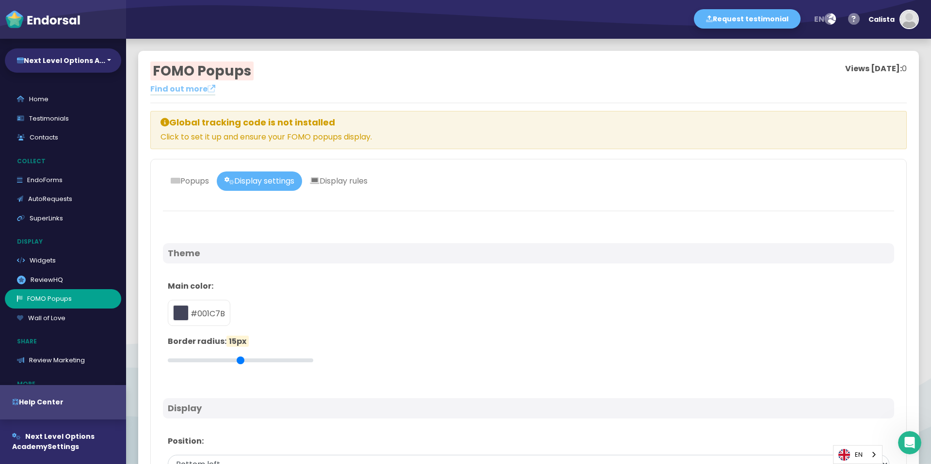
type input "#001C7B"
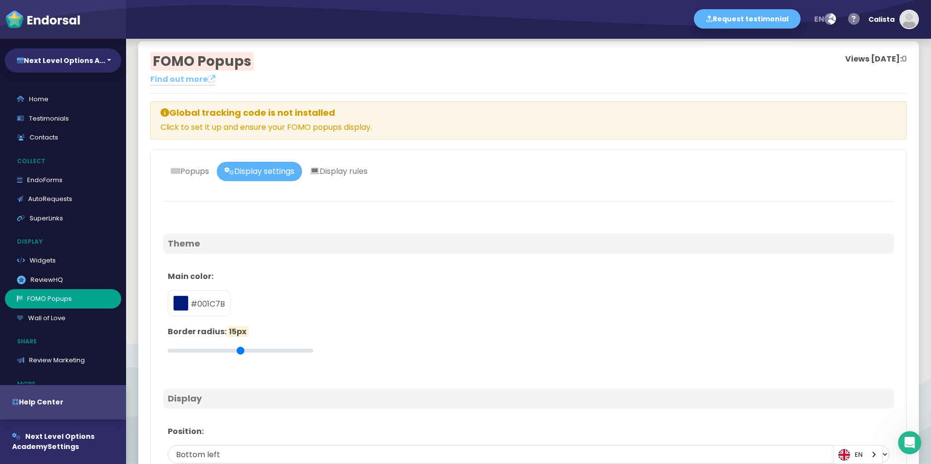
scroll to position [11, 0]
click at [208, 124] on div "Global tracking code is not installed Click to set it up and ensure your FOMO p…" at bounding box center [528, 119] width 756 height 39
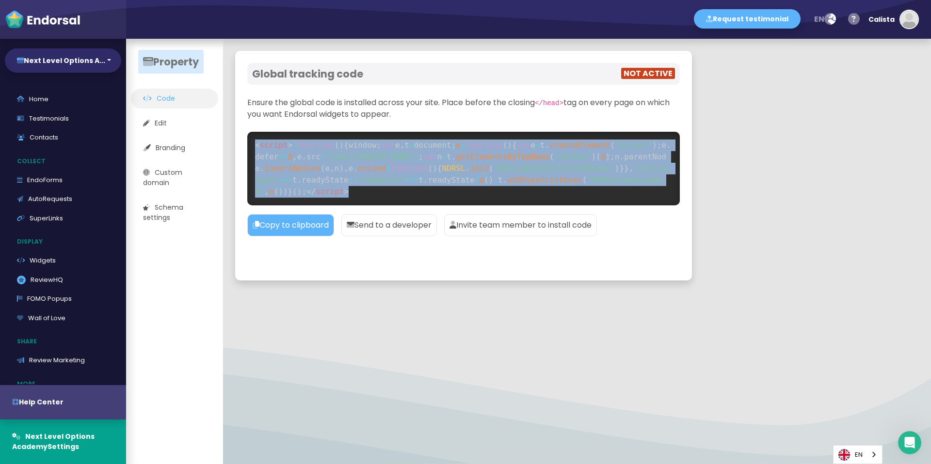
drag, startPoint x: 258, startPoint y: 139, endPoint x: 496, endPoint y: 197, distance: 245.6
click at [496, 197] on pre "< script > ! function ( ) { window ; var e , t = document ; e = function ( ) { …" at bounding box center [463, 169] width 432 height 74
copy code "< script > ! function ( ) { window ; var e , t = document ; e = function ( ) { …"
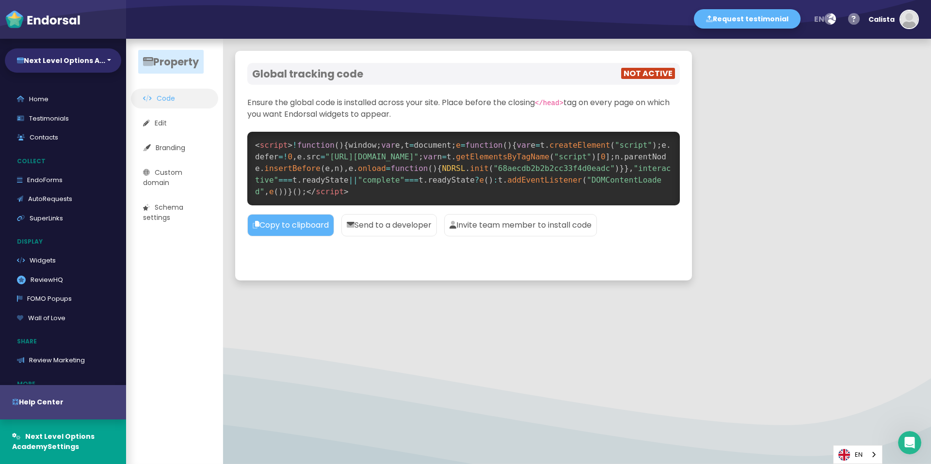
click at [383, 257] on div "Global tracking code NOT ACTIVE Ensure the global code is installed across your…" at bounding box center [463, 166] width 457 height 230
click at [187, 185] on link "Custom domain" at bounding box center [174, 178] width 87 height 30
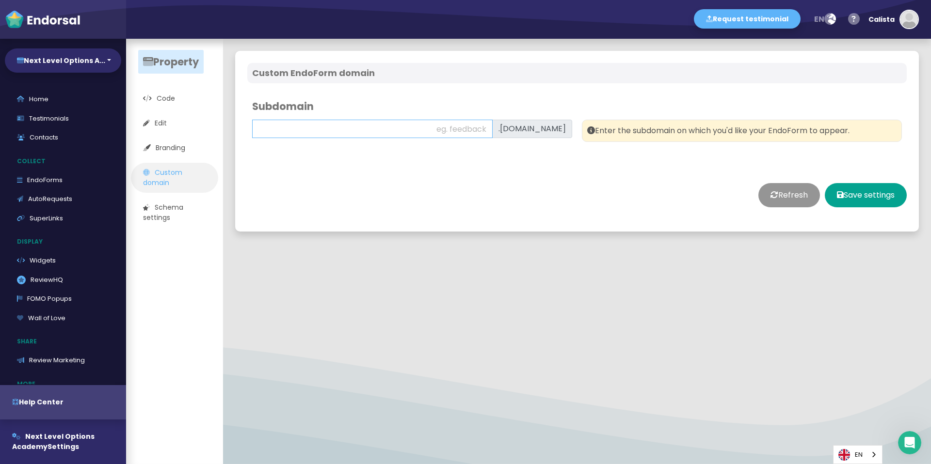
click at [321, 135] on input "text" at bounding box center [372, 129] width 240 height 18
click at [326, 173] on div "Refresh Save settings" at bounding box center [576, 195] width 659 height 48
click at [200, 153] on link "Branding" at bounding box center [174, 148] width 87 height 20
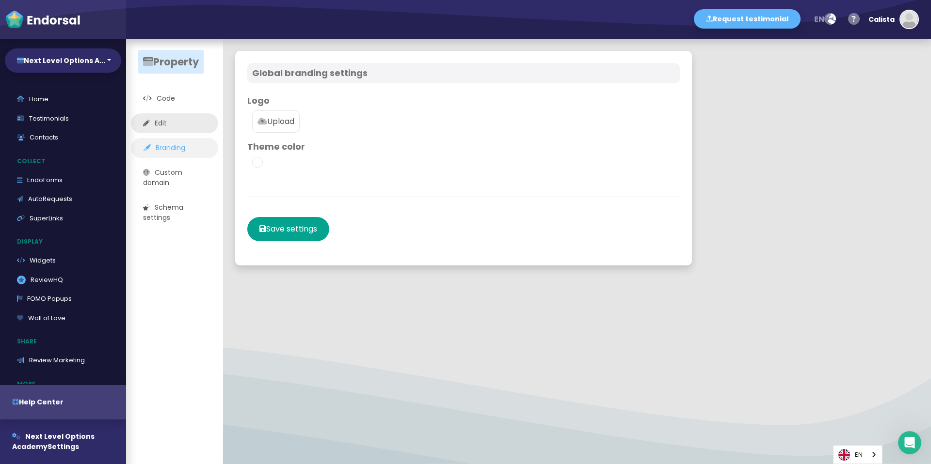
click at [187, 124] on link "Edit" at bounding box center [174, 123] width 87 height 20
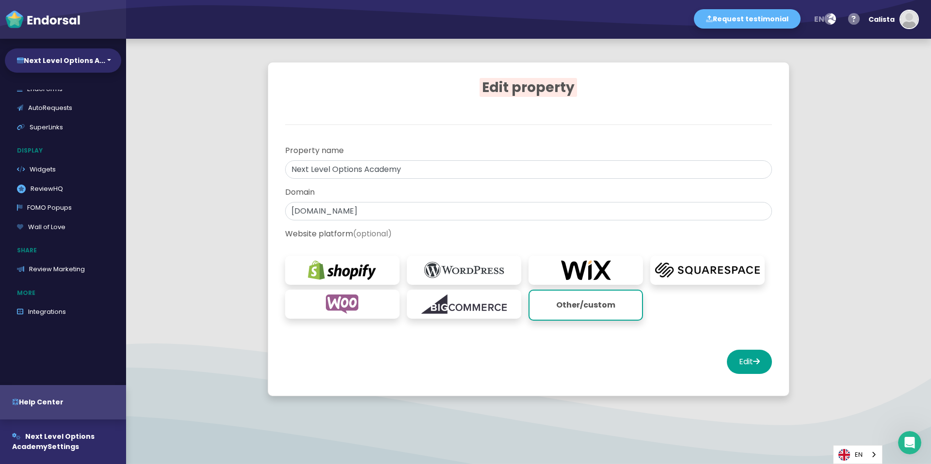
scroll to position [96, 0]
click at [77, 207] on link "FOMO Popups" at bounding box center [63, 202] width 116 height 19
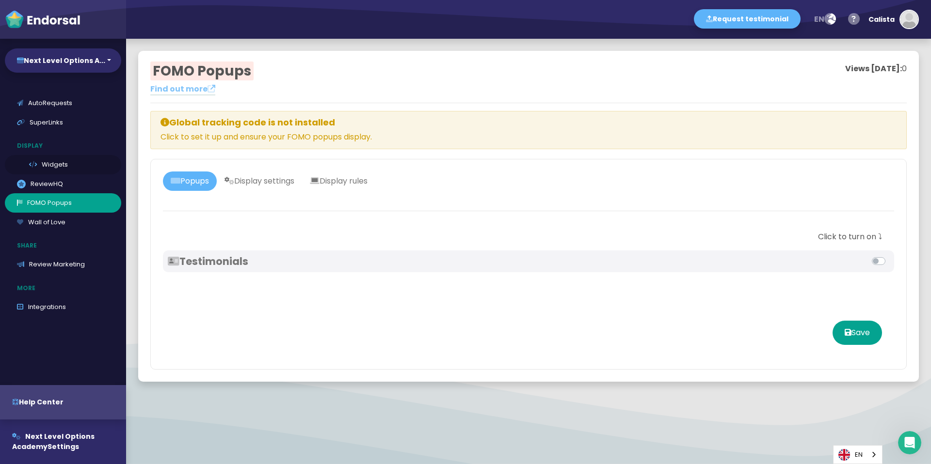
click at [43, 165] on link "Widgets" at bounding box center [63, 164] width 116 height 19
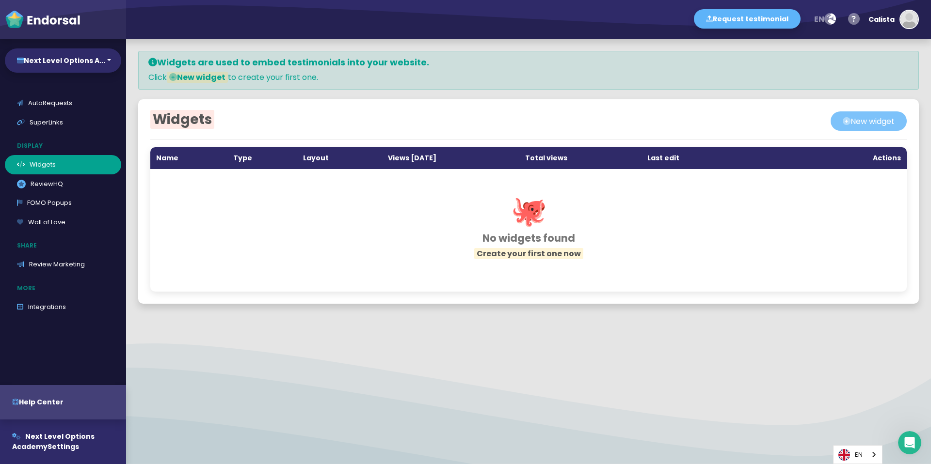
click at [871, 123] on button "New widget" at bounding box center [869, 121] width 76 height 19
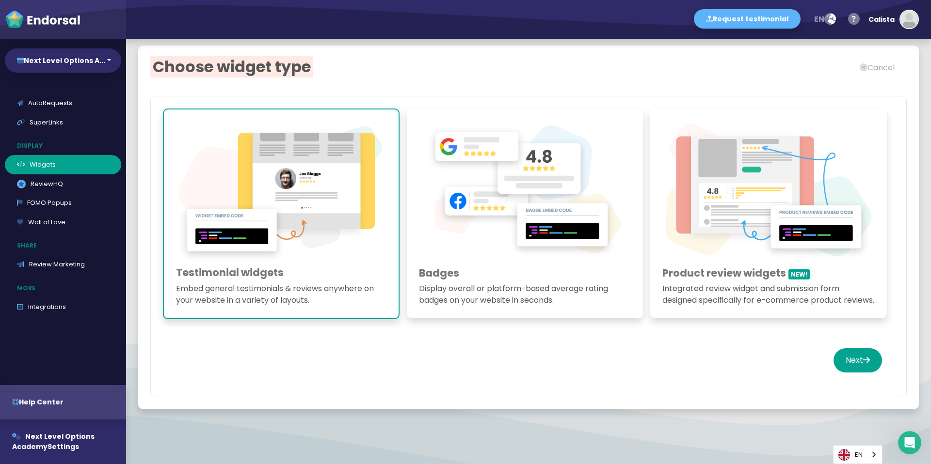
scroll to position [20, 0]
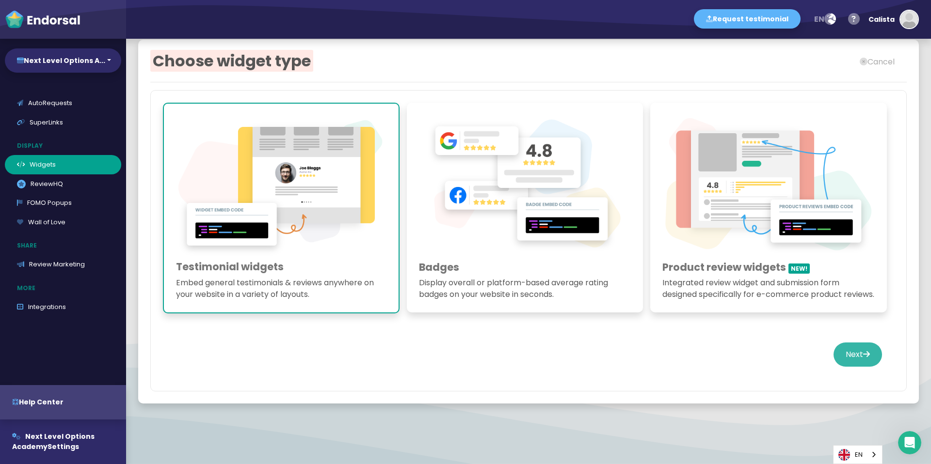
click at [833, 353] on button "Next" at bounding box center [857, 355] width 48 height 24
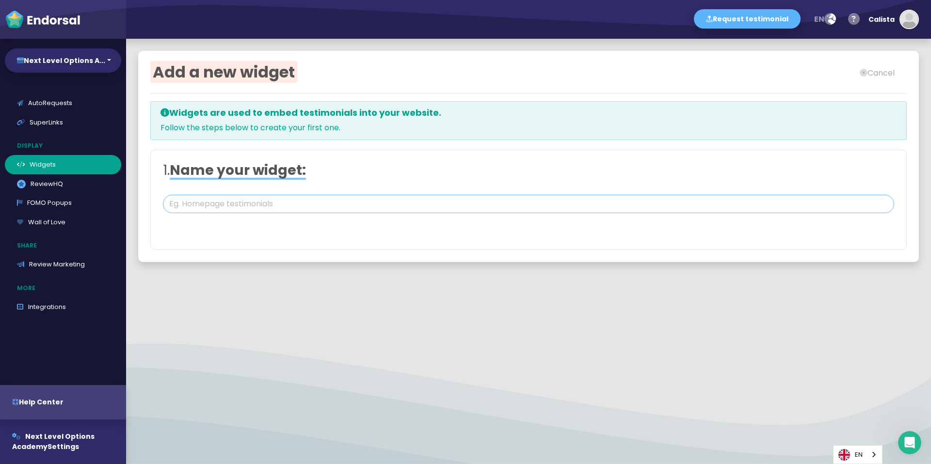
click at [423, 205] on input "text" at bounding box center [528, 204] width 731 height 18
type input "#FFFFFF"
type input "#555555"
type input "#777777"
type input "#555555"
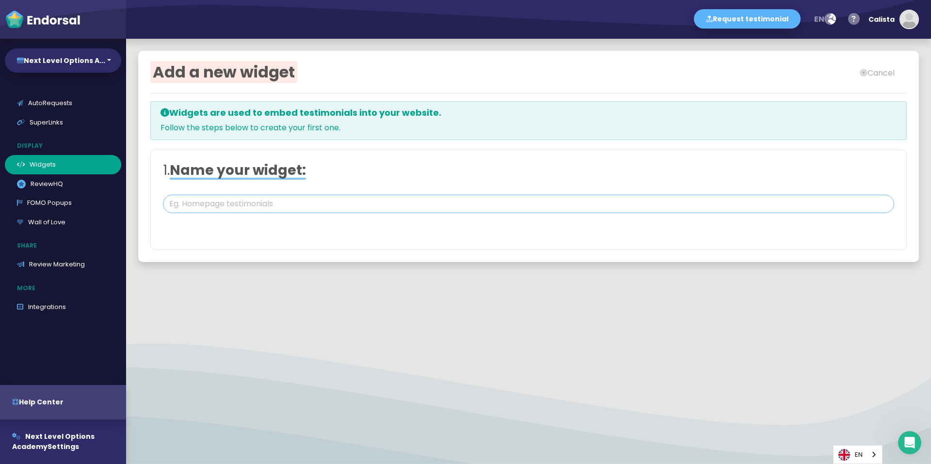
type input "#FFD75C"
click at [869, 79] on button "Cancel" at bounding box center [876, 72] width 59 height 19
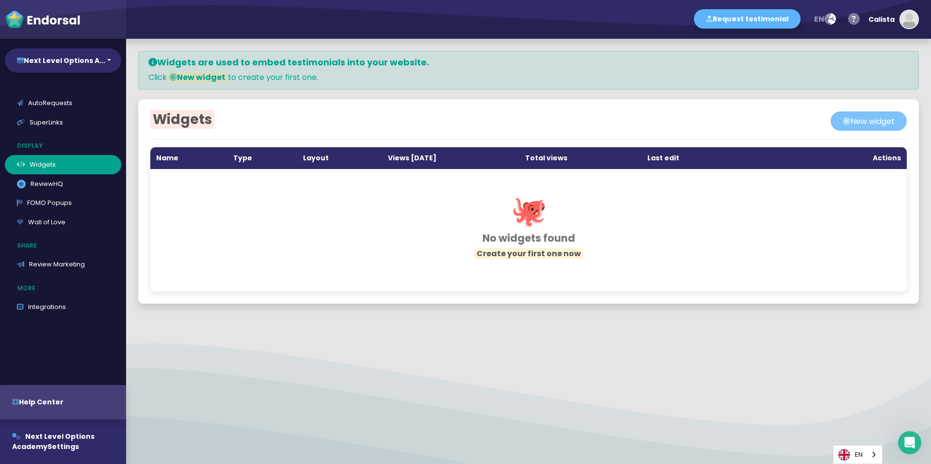
click at [831, 124] on button "New widget" at bounding box center [869, 121] width 76 height 19
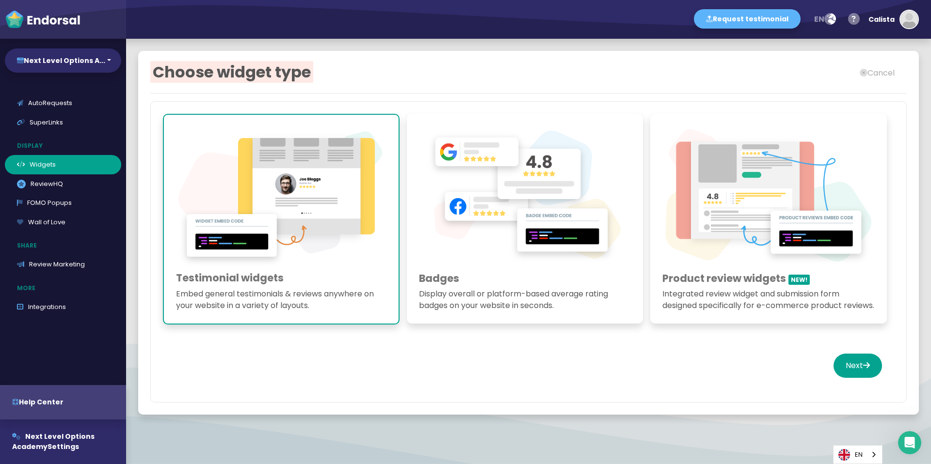
click at [587, 233] on img at bounding box center [525, 197] width 212 height 142
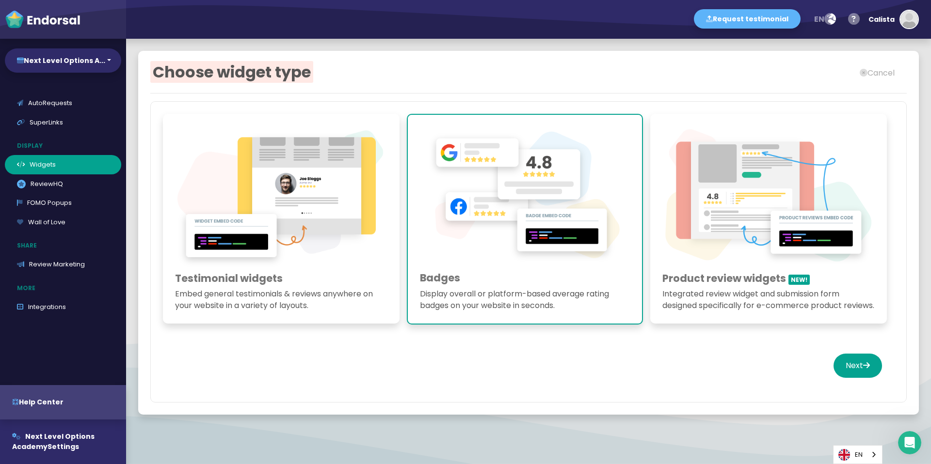
scroll to position [20, 0]
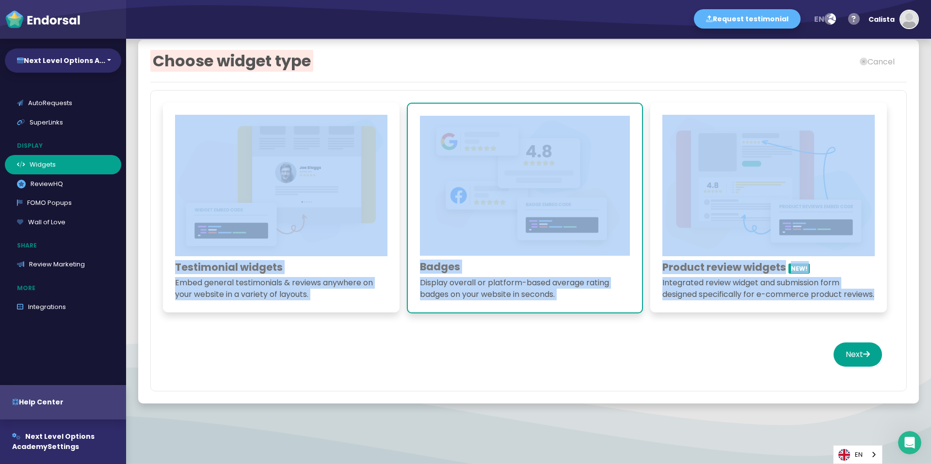
drag, startPoint x: 781, startPoint y: 319, endPoint x: 211, endPoint y: 180, distance: 586.2
click at [211, 180] on div "Testimonial widgets Embed general testimonials & reviews anywhere on your websi…" at bounding box center [528, 240] width 756 height 301
copy div "Testimonial widgets Embed general testimonials & reviews anywhere on your websi…"
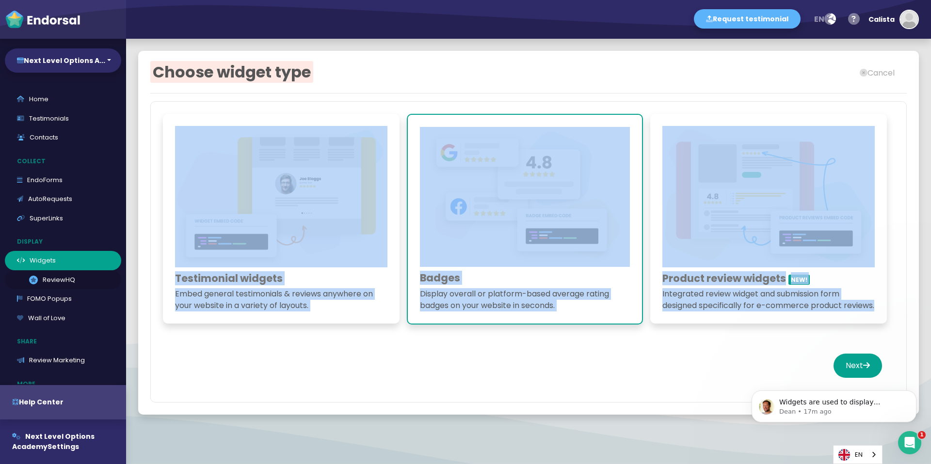
scroll to position [0, 0]
